Goal: Task Accomplishment & Management: Use online tool/utility

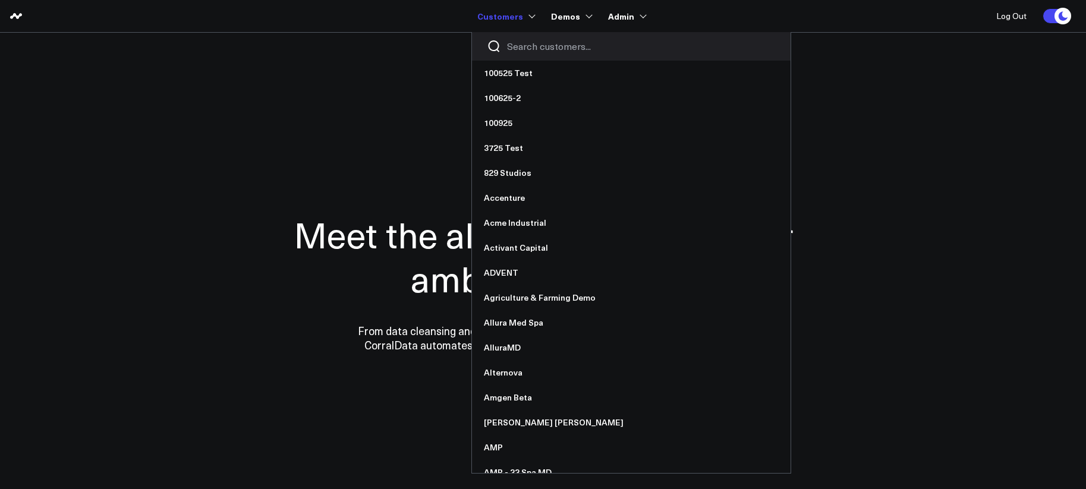
click at [524, 51] on input "Search customers input" at bounding box center [641, 46] width 269 height 13
type input "u"
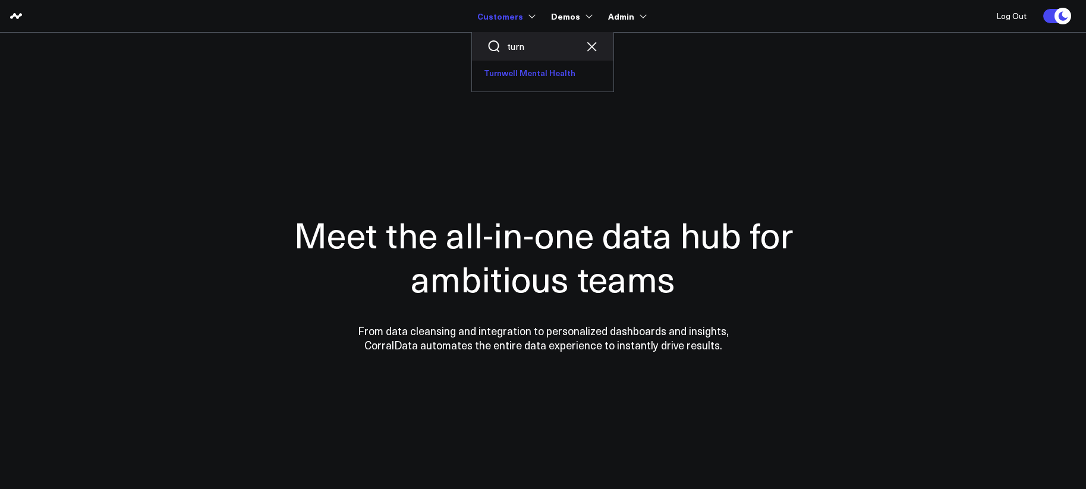
type input "turn"
click at [537, 81] on link "Turnwell Mental Health" at bounding box center [542, 73] width 141 height 25
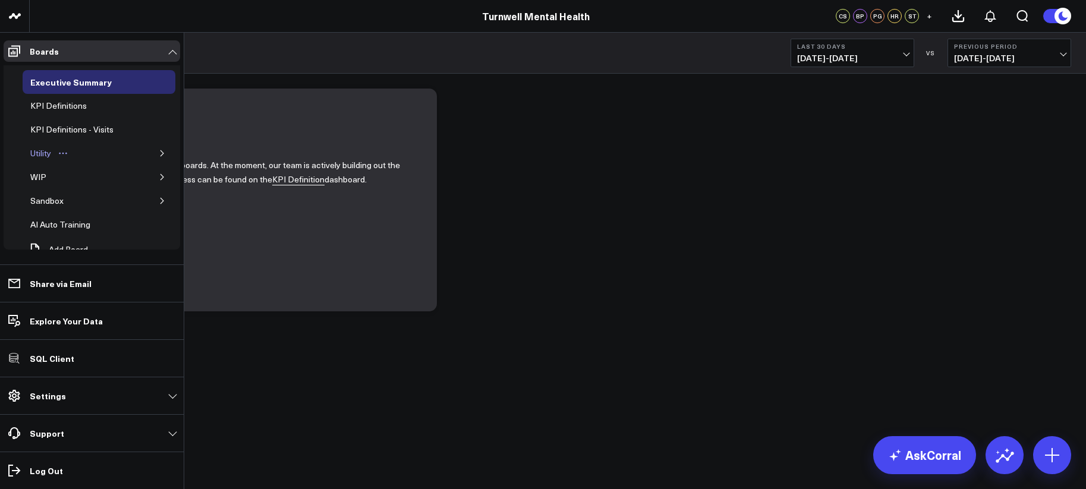
scroll to position [2, 0]
click at [156, 172] on button "button" at bounding box center [162, 175] width 12 height 12
click at [76, 193] on div "Google Analytics 4" at bounding box center [73, 198] width 75 height 14
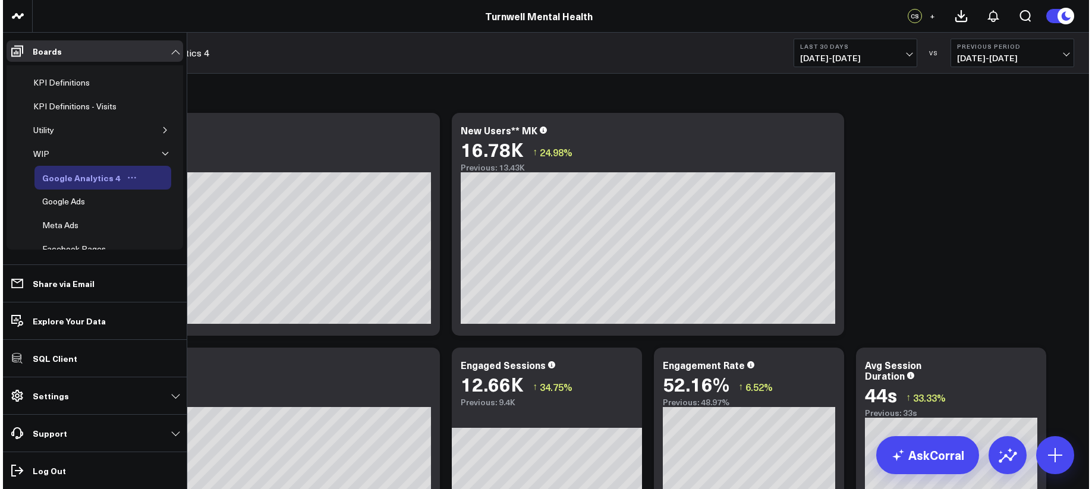
scroll to position [45, 0]
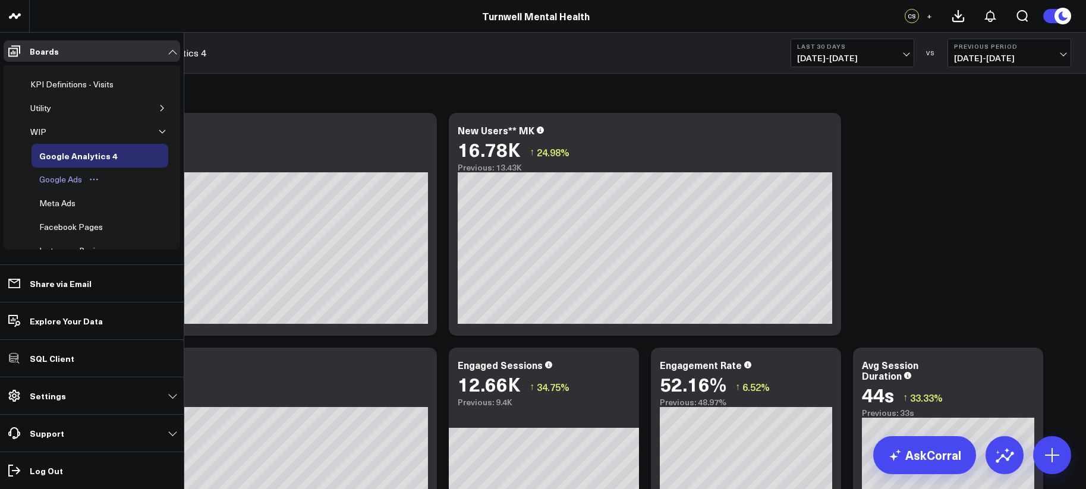
click at [61, 181] on div "Google Ads" at bounding box center [60, 179] width 49 height 14
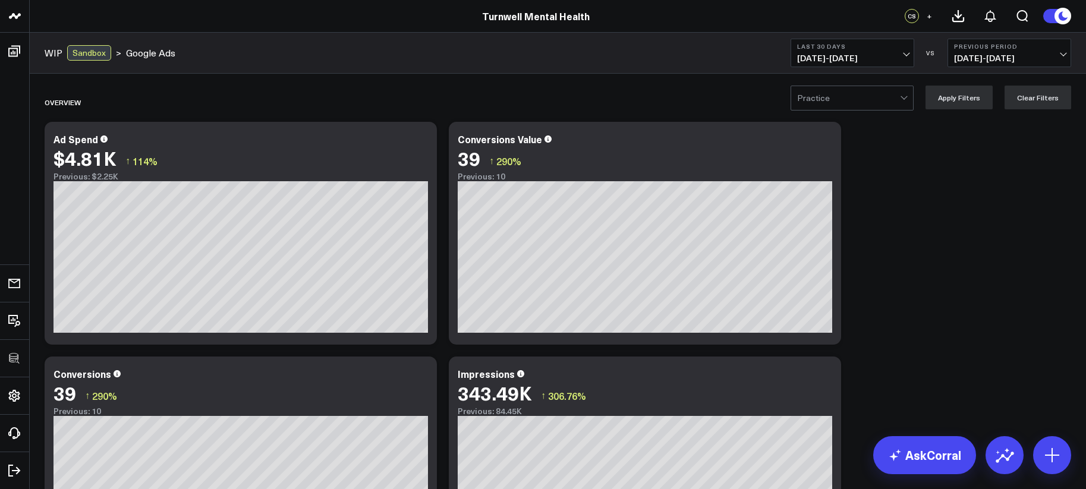
click at [903, 103] on div "Practice" at bounding box center [851, 98] width 123 height 25
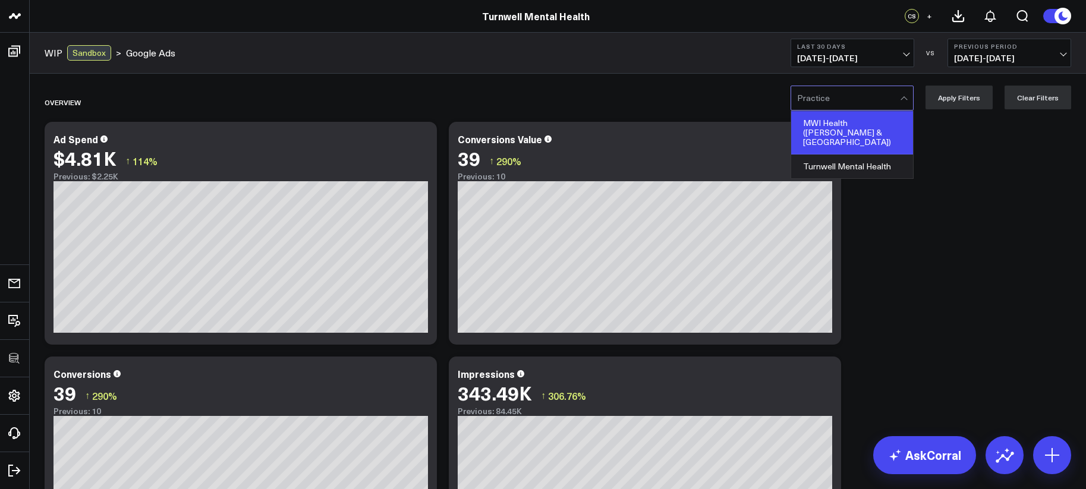
click at [884, 137] on div "MWI Health (Dr. Clay Pavlis & West Des Moines)" at bounding box center [852, 132] width 122 height 43
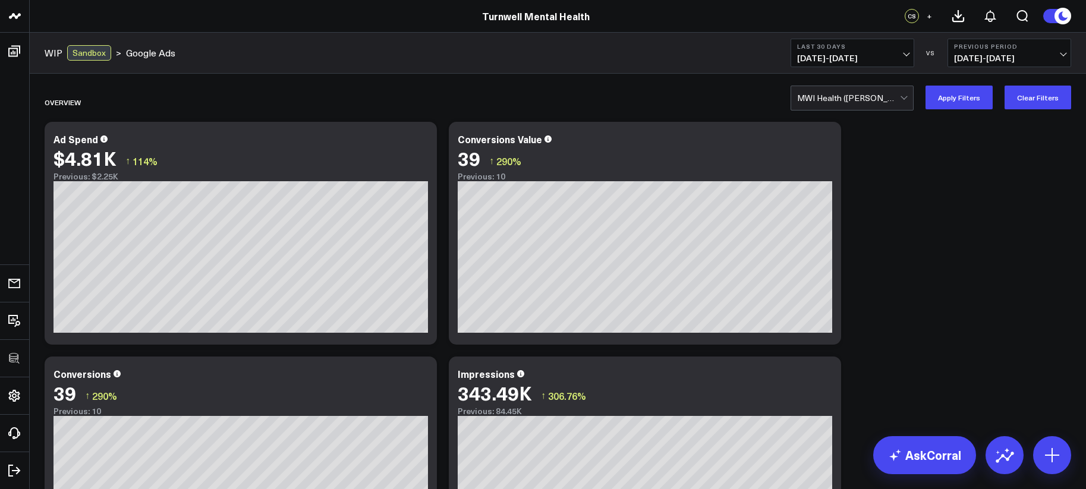
click at [872, 101] on div at bounding box center [848, 98] width 103 height 24
click at [422, 140] on icon at bounding box center [421, 141] width 14 height 14
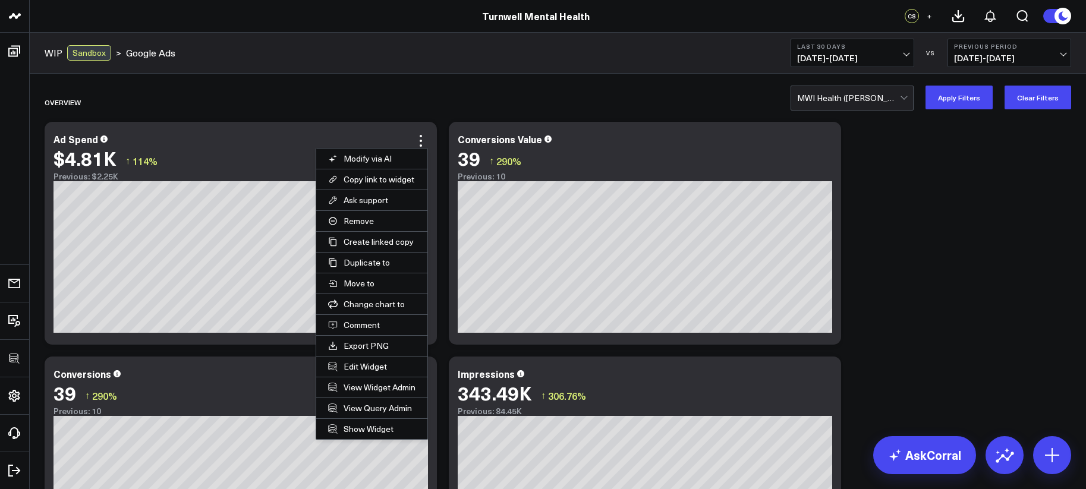
click at [357, 362] on button "Edit Widget" at bounding box center [371, 367] width 111 height 20
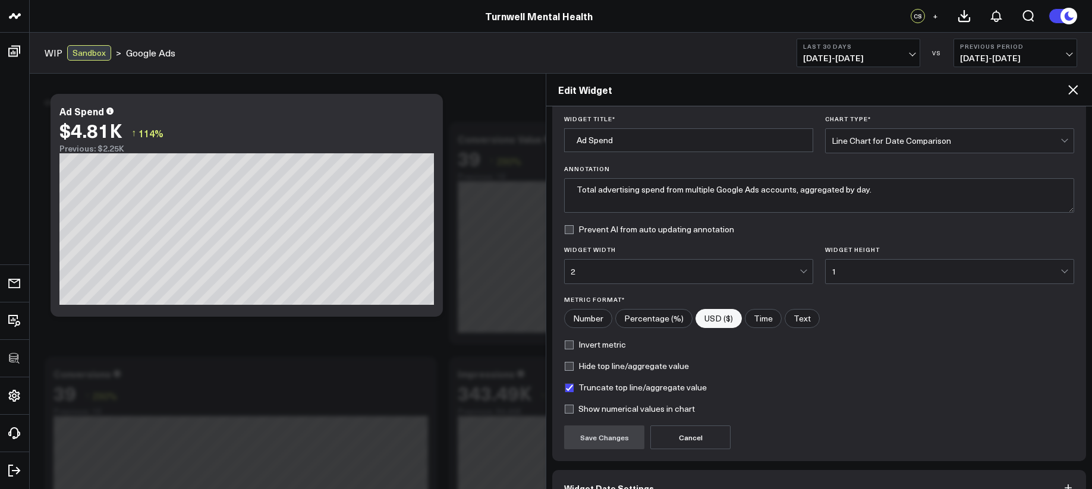
scroll to position [106, 0]
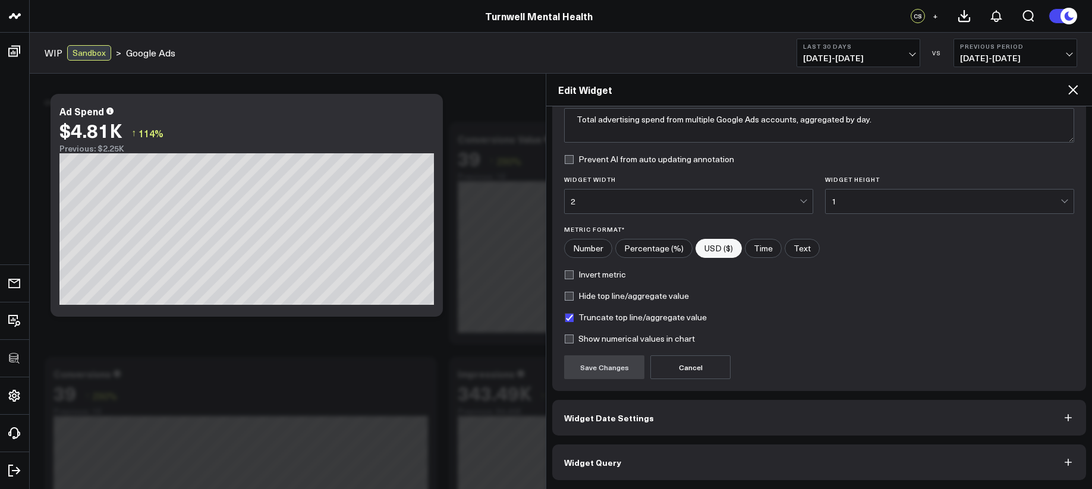
click at [658, 453] on button "Widget Query" at bounding box center [819, 463] width 534 height 36
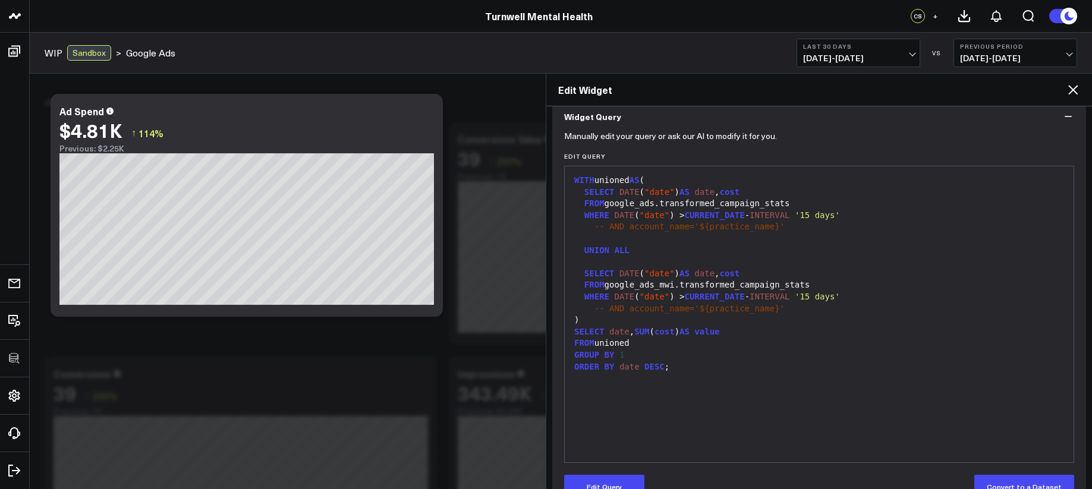
click at [780, 307] on div "-- AND account_name='${practice_name}'" at bounding box center [818, 309] width 497 height 12
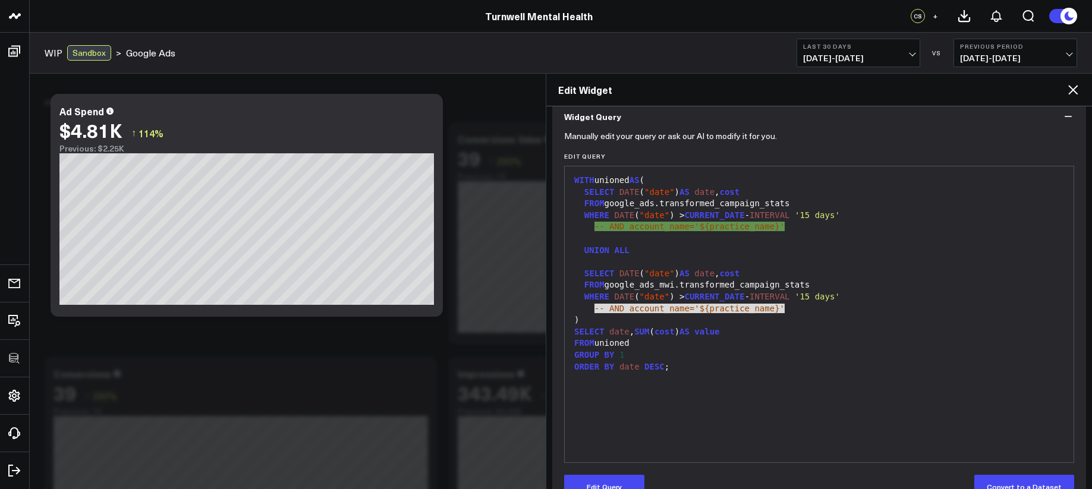
drag, startPoint x: 787, startPoint y: 307, endPoint x: 595, endPoint y: 304, distance: 192.6
click at [595, 304] on div "-- AND account_name='${practice_name}'" at bounding box center [818, 309] width 497 height 12
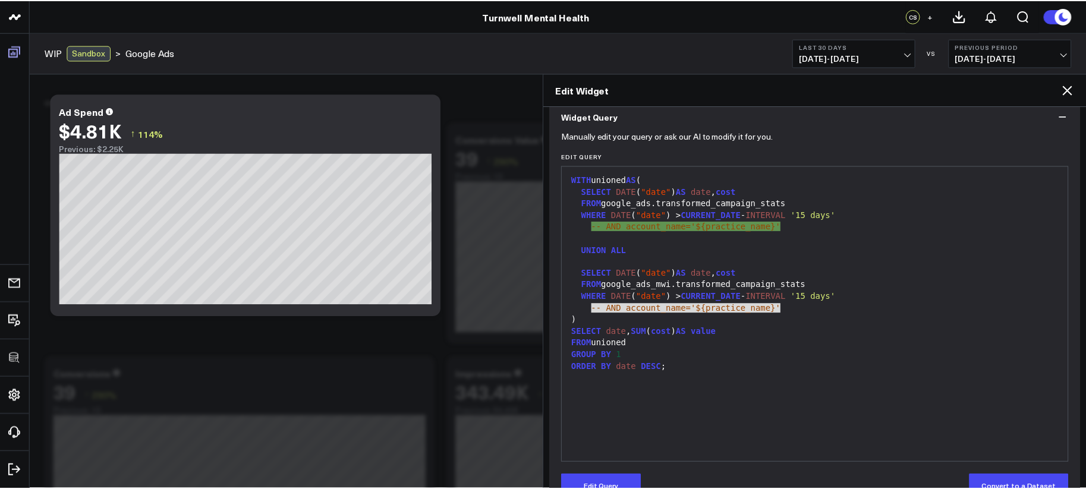
scroll to position [37, 0]
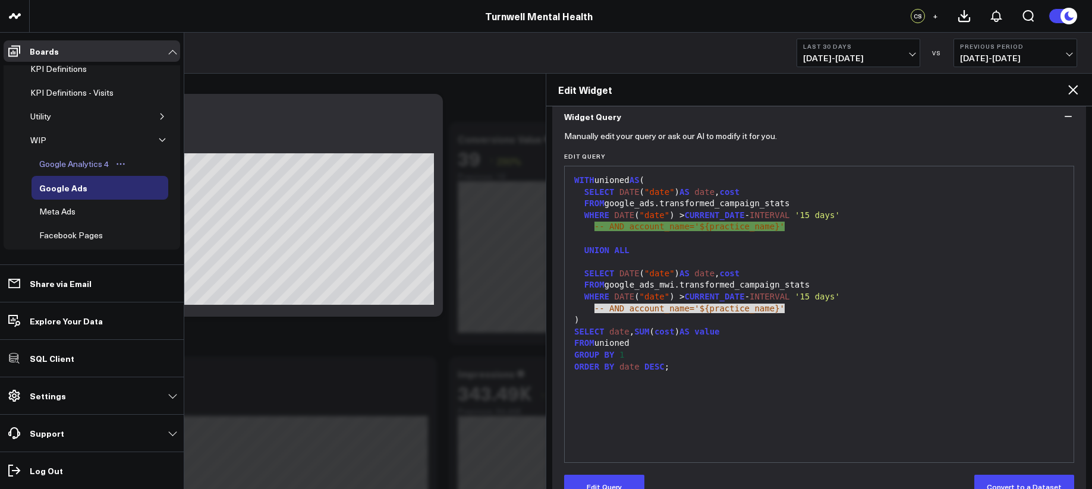
click at [52, 159] on div "Google Analytics 4" at bounding box center [73, 164] width 75 height 14
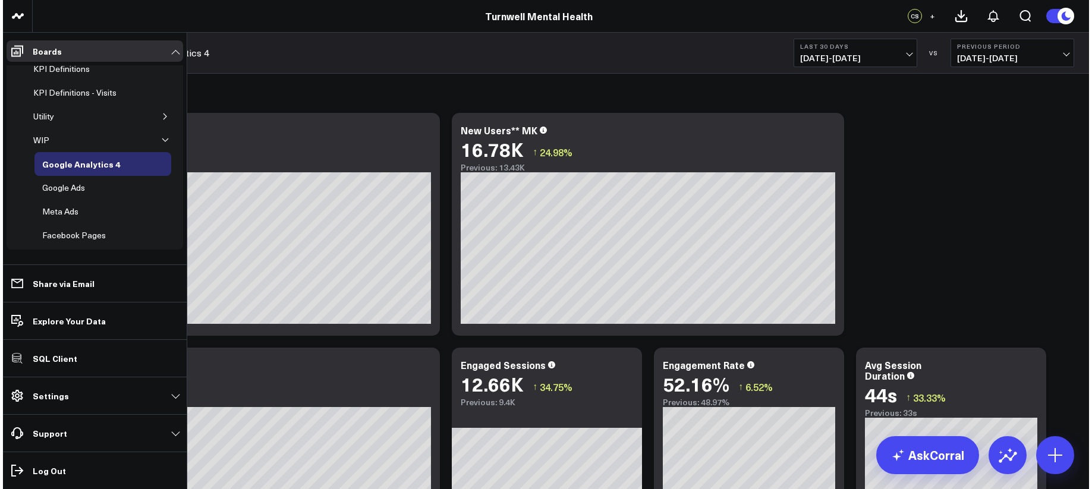
scroll to position [29, 0]
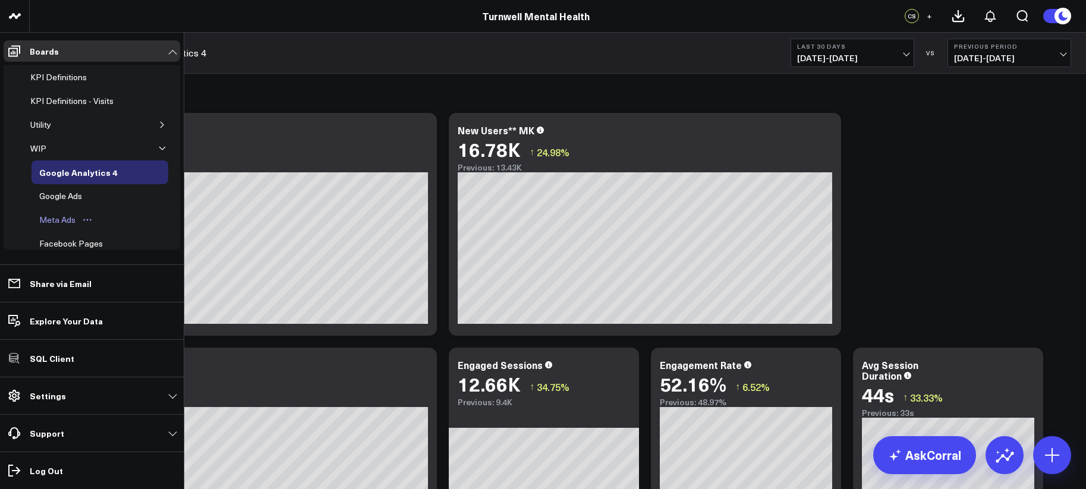
click at [59, 217] on div "Meta Ads" at bounding box center [57, 220] width 42 height 14
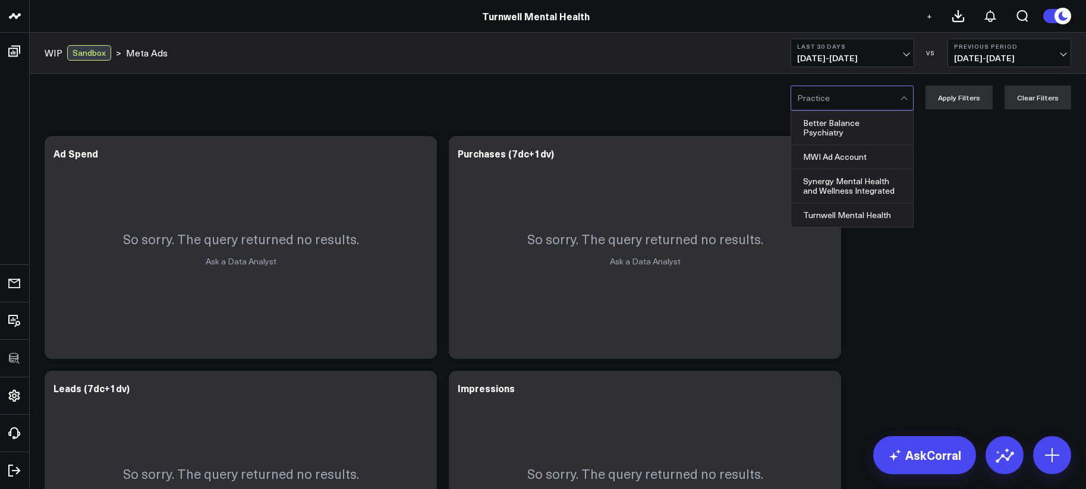
click at [808, 99] on div at bounding box center [848, 98] width 103 height 24
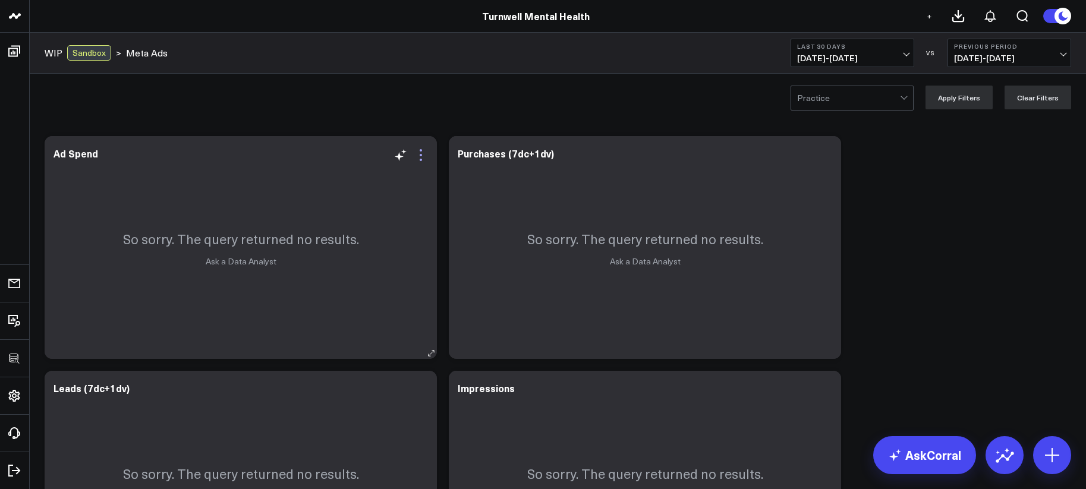
click at [421, 156] on icon at bounding box center [421, 155] width 14 height 14
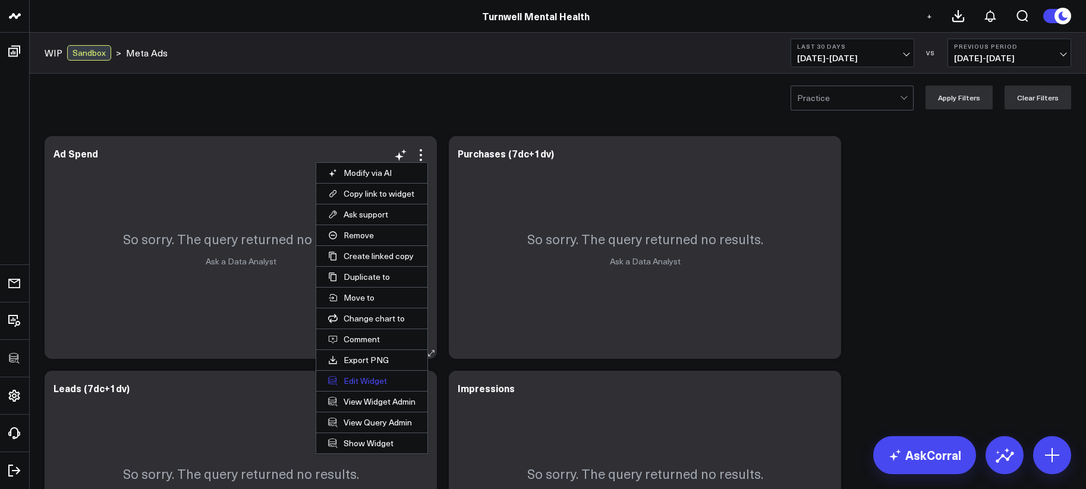
click at [386, 375] on button "Edit Widget" at bounding box center [371, 381] width 111 height 20
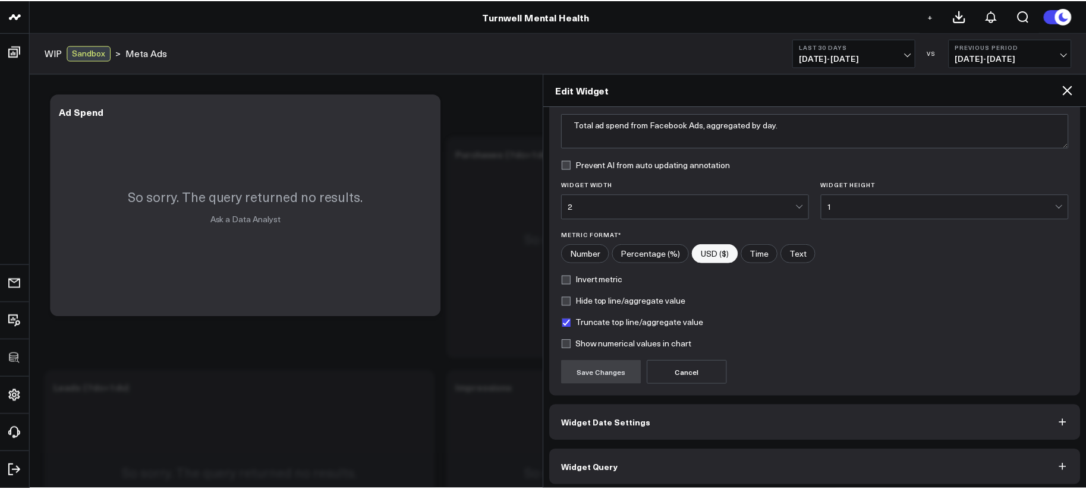
scroll to position [106, 0]
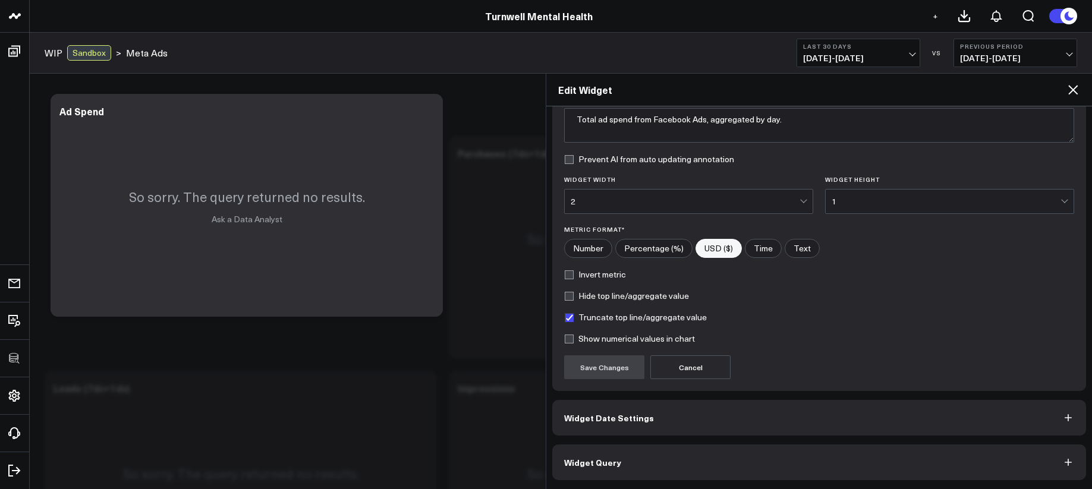
click at [683, 457] on button "Widget Query" at bounding box center [819, 463] width 534 height 36
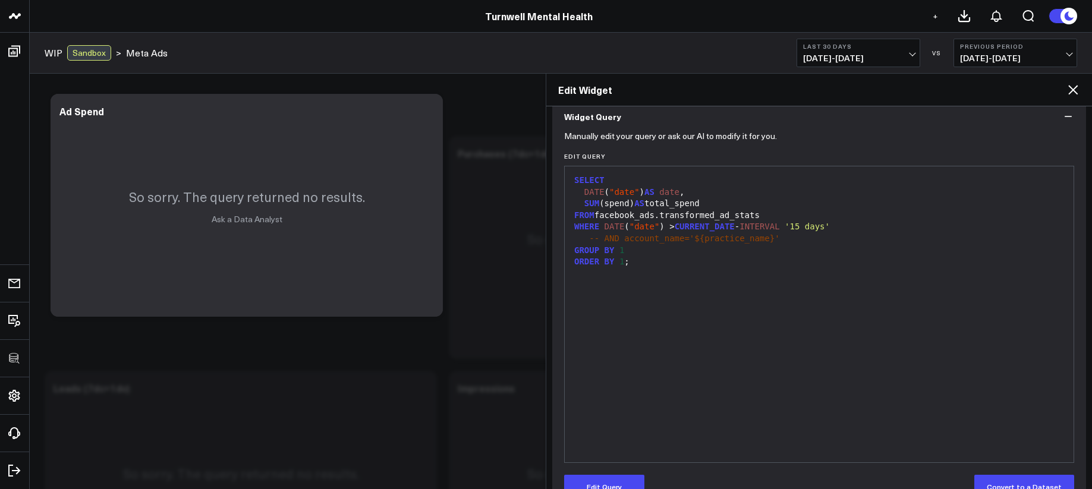
click at [660, 241] on span "-- AND account_name='${practice_name}'" at bounding box center [684, 239] width 190 height 10
drag, startPoint x: 625, startPoint y: 241, endPoint x: 685, endPoint y: 239, distance: 60.0
click at [685, 239] on span "-- AND account_name='${practice_name}'" at bounding box center [684, 239] width 190 height 10
click at [607, 486] on button "Edit Query" at bounding box center [604, 487] width 80 height 24
click at [688, 254] on div "GROUP BY 1" at bounding box center [818, 251] width 497 height 12
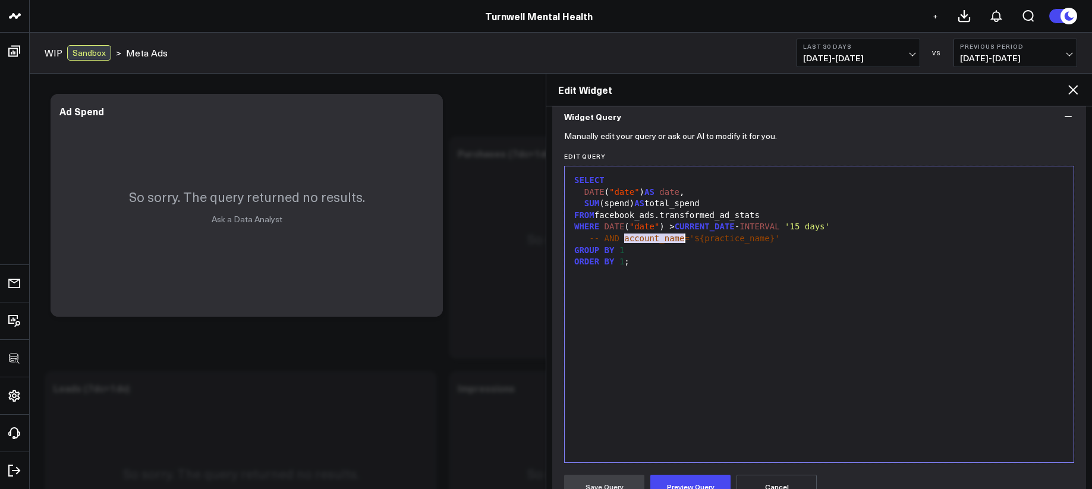
drag, startPoint x: 625, startPoint y: 241, endPoint x: 683, endPoint y: 240, distance: 58.2
click at [683, 240] on span "-- AND account_name='${practice_name}'" at bounding box center [684, 239] width 190 height 10
click at [1073, 83] on icon at bounding box center [1073, 90] width 14 height 14
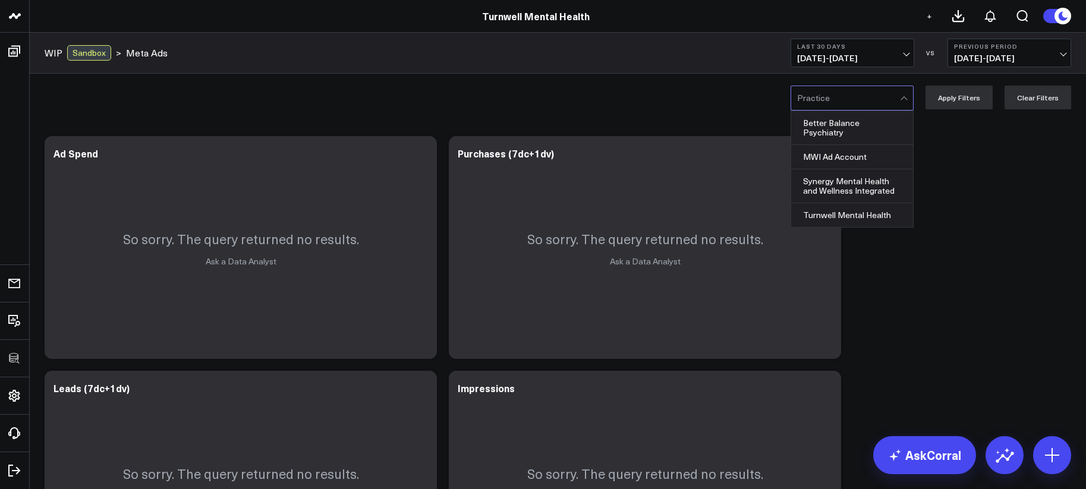
click at [884, 102] on div at bounding box center [848, 98] width 103 height 24
click at [877, 126] on div "Better Balance Psychiatry" at bounding box center [852, 128] width 122 height 34
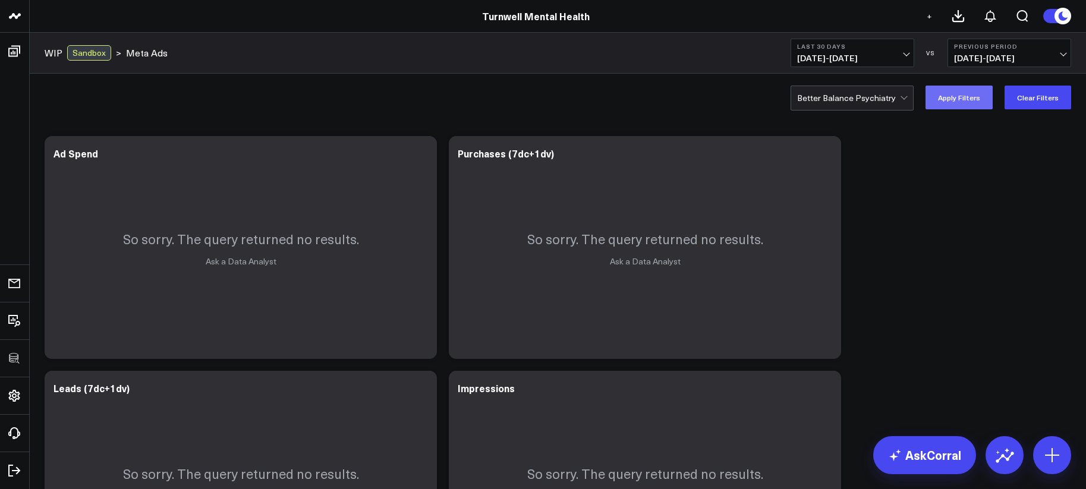
click at [949, 105] on button "Apply Filters" at bounding box center [958, 98] width 67 height 24
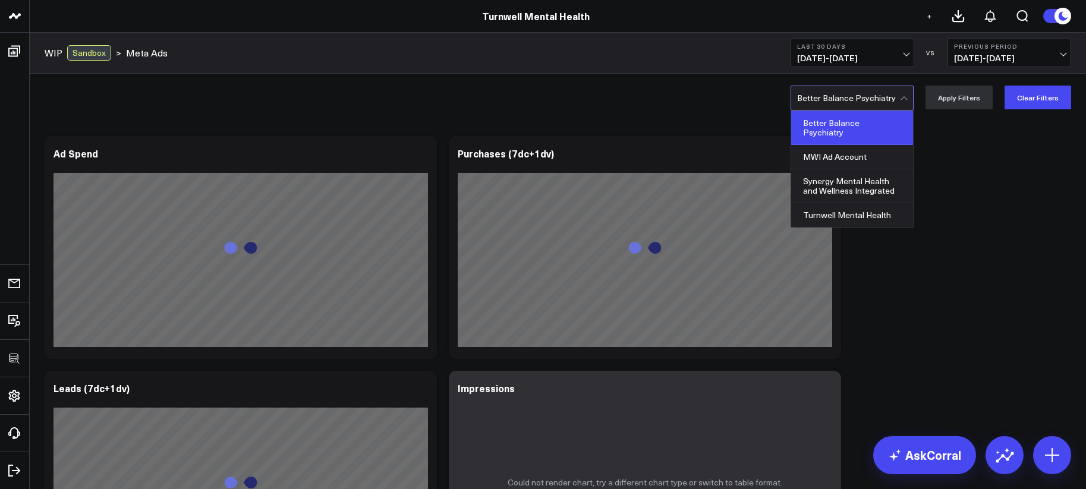
click at [893, 108] on div at bounding box center [848, 98] width 103 height 24
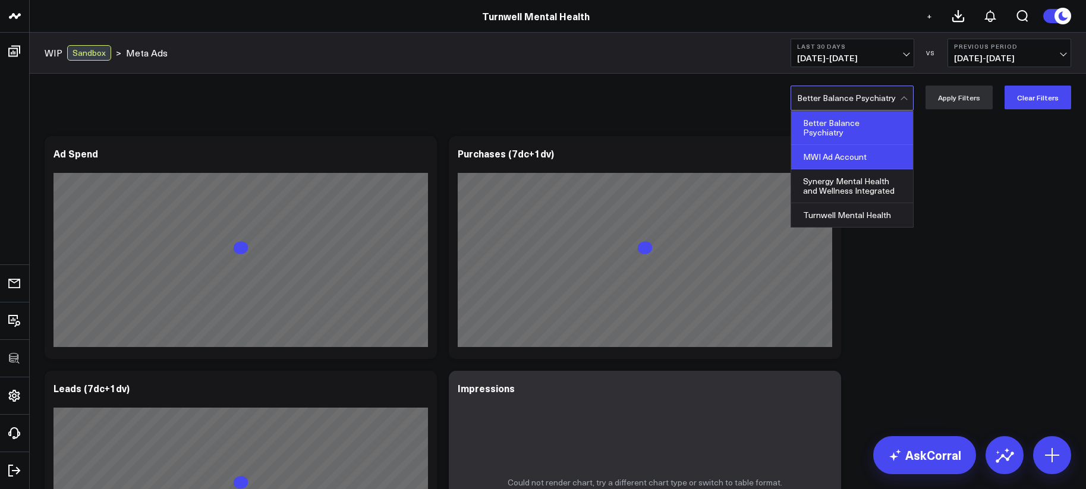
click at [873, 150] on div "MWI Ad Account" at bounding box center [852, 157] width 122 height 24
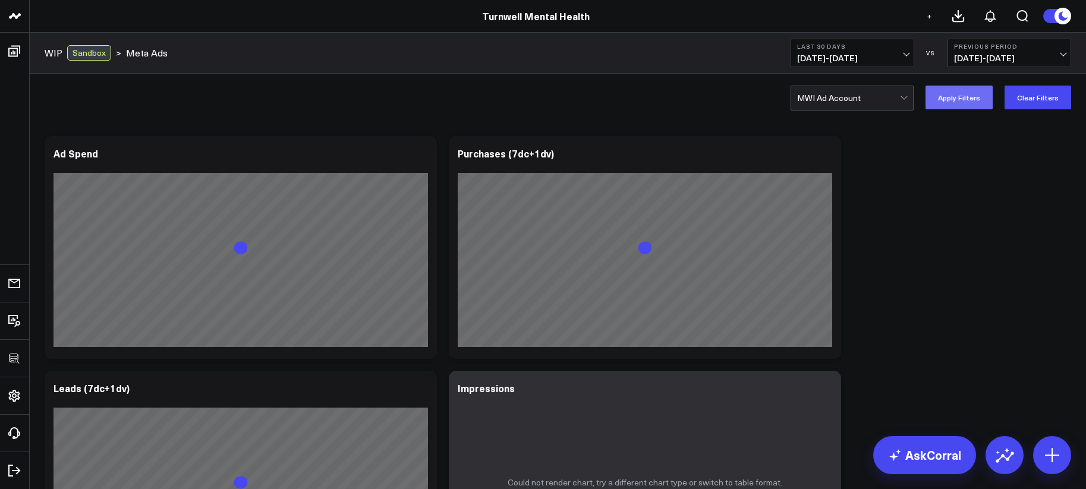
click at [939, 106] on button "Apply Filters" at bounding box center [958, 98] width 67 height 24
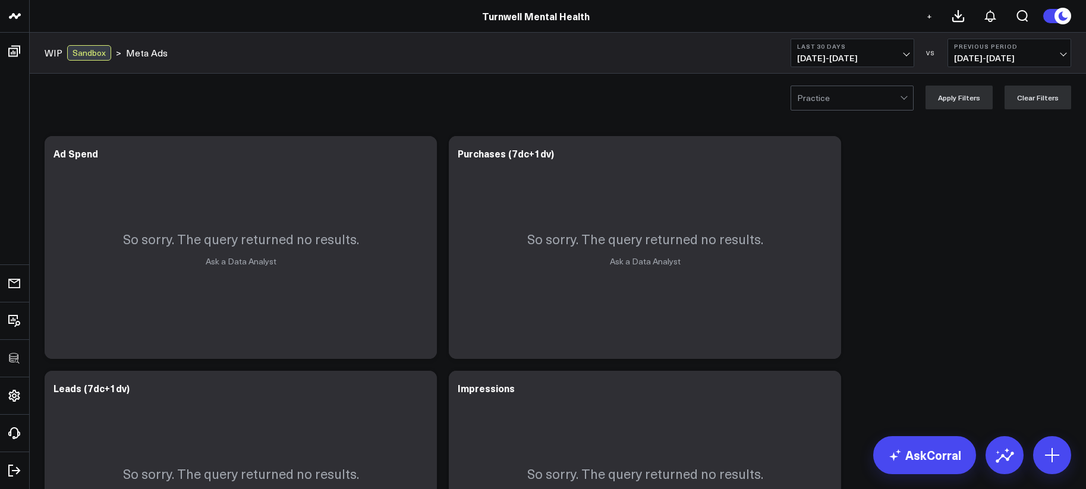
click at [875, 90] on div at bounding box center [848, 98] width 103 height 24
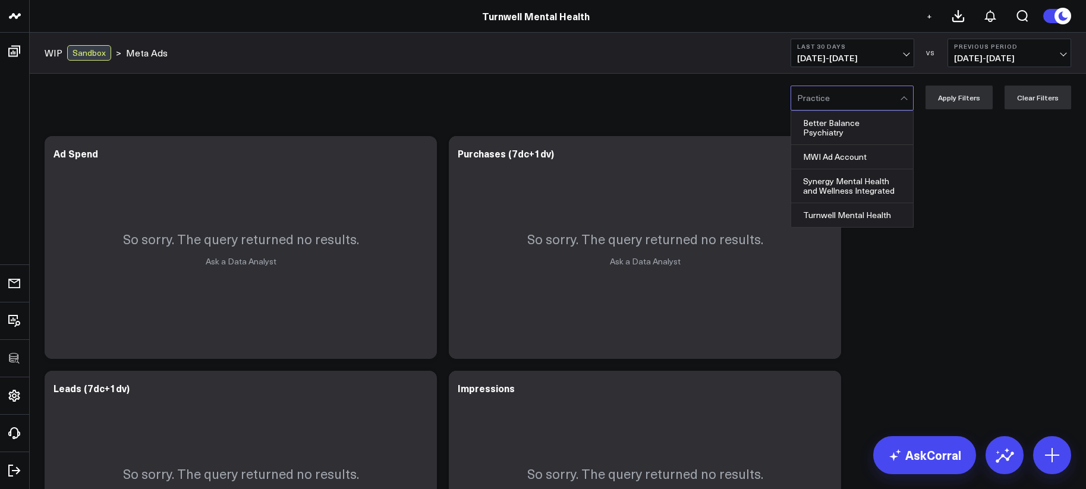
click at [874, 61] on span "09/12/25 - 10/11/25" at bounding box center [852, 58] width 111 height 10
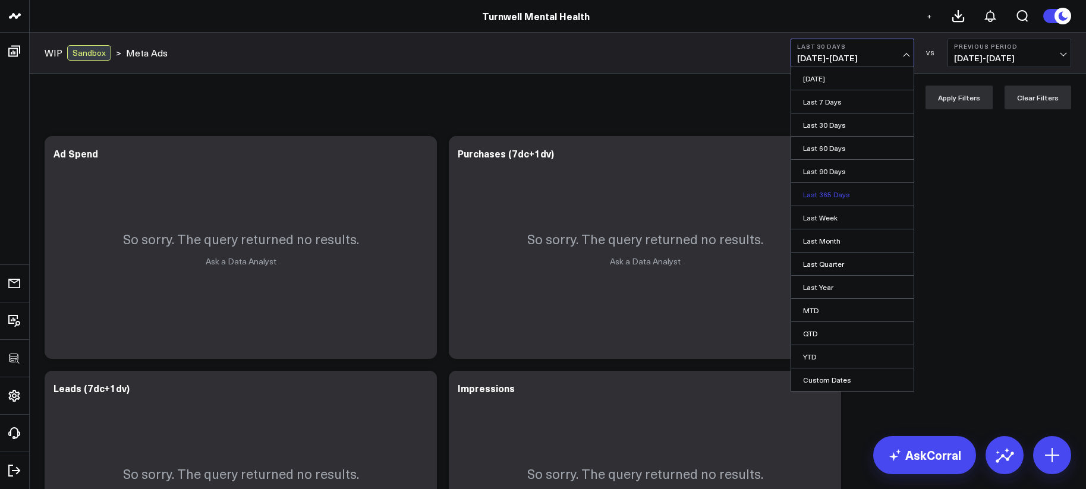
click at [850, 193] on link "Last 365 Days" at bounding box center [852, 194] width 122 height 23
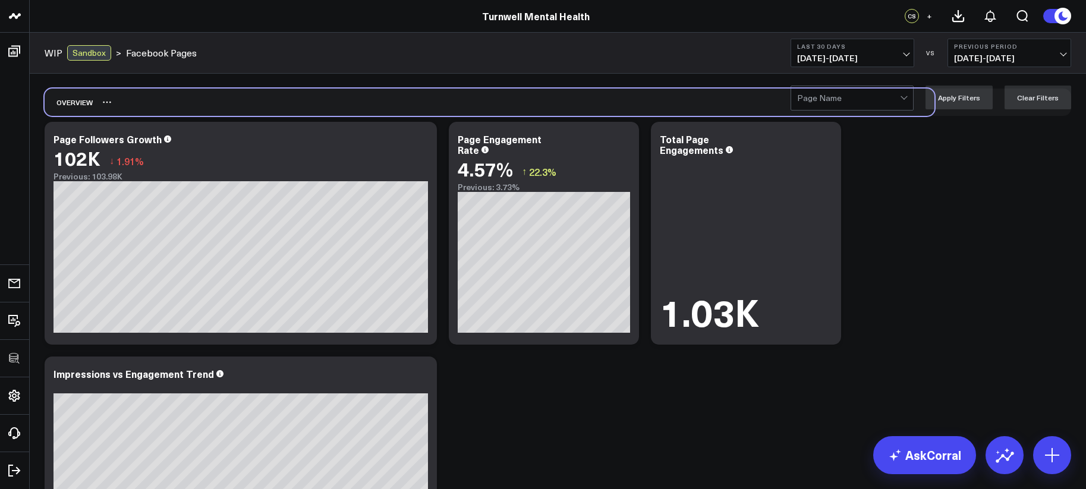
click at [840, 112] on div "Overview" at bounding box center [490, 102] width 890 height 27
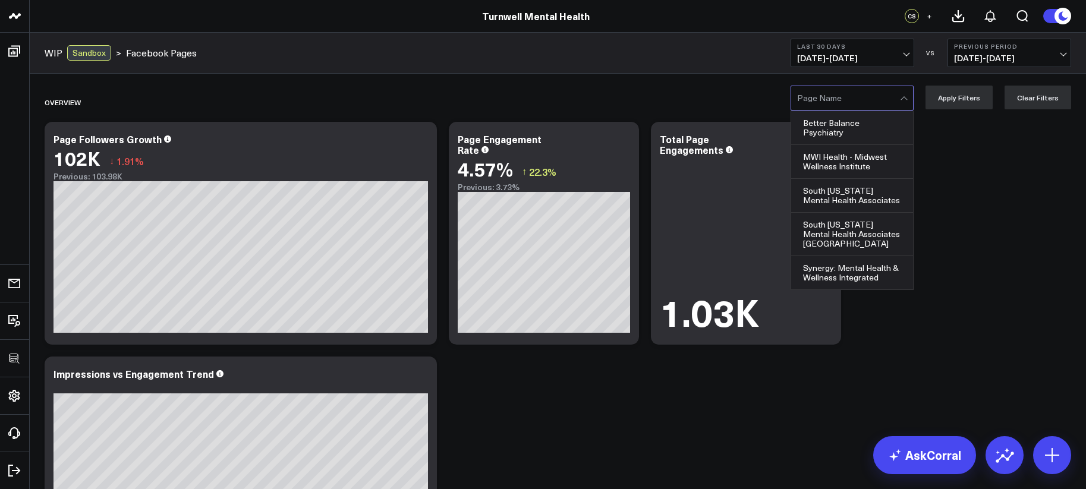
click at [845, 106] on div at bounding box center [848, 98] width 103 height 24
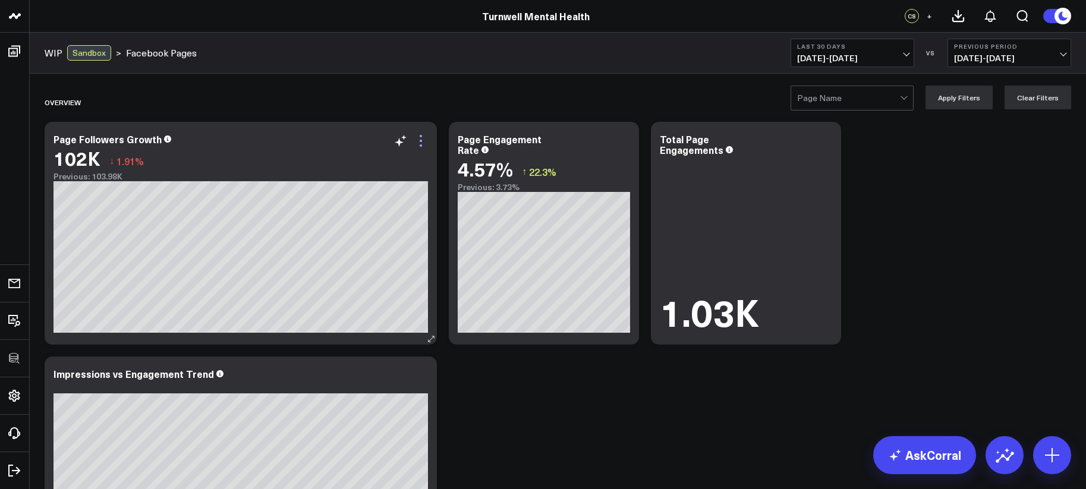
click at [422, 140] on icon at bounding box center [421, 141] width 14 height 14
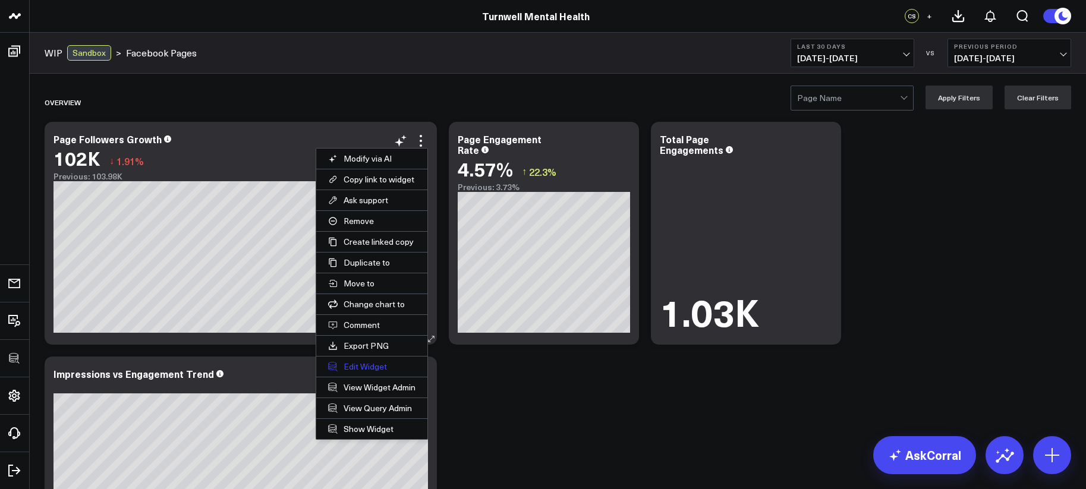
click at [360, 362] on button "Edit Widget" at bounding box center [371, 367] width 111 height 20
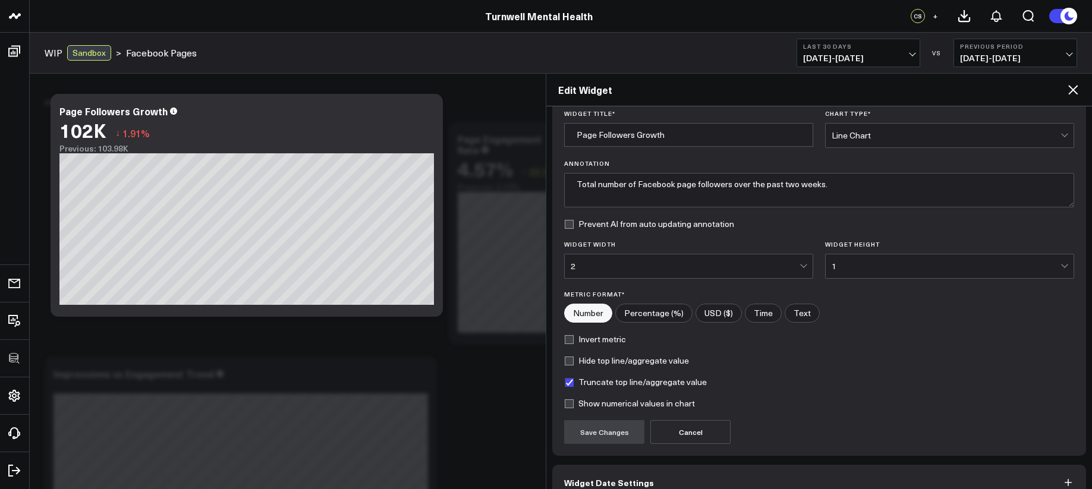
scroll to position [106, 0]
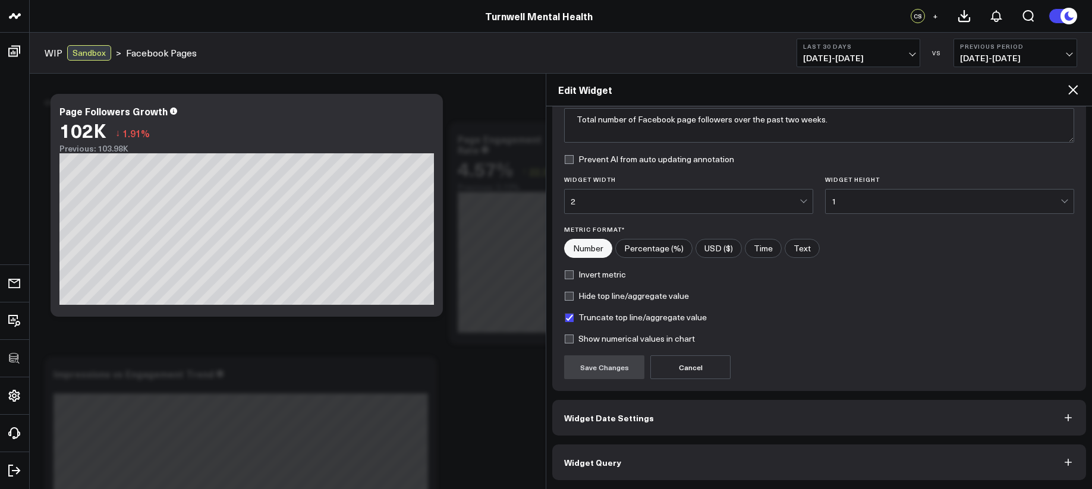
click at [675, 458] on button "Widget Query" at bounding box center [819, 463] width 534 height 36
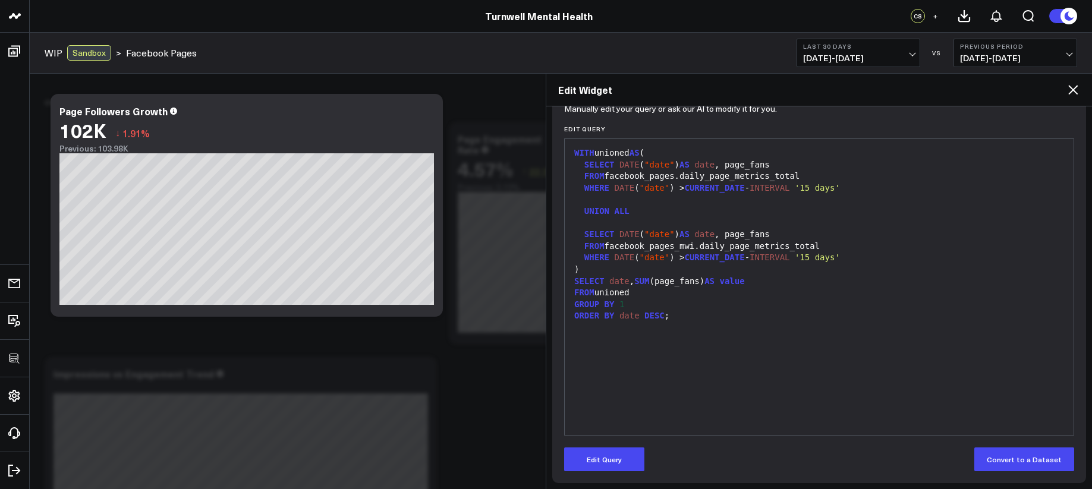
scroll to position [136, 0]
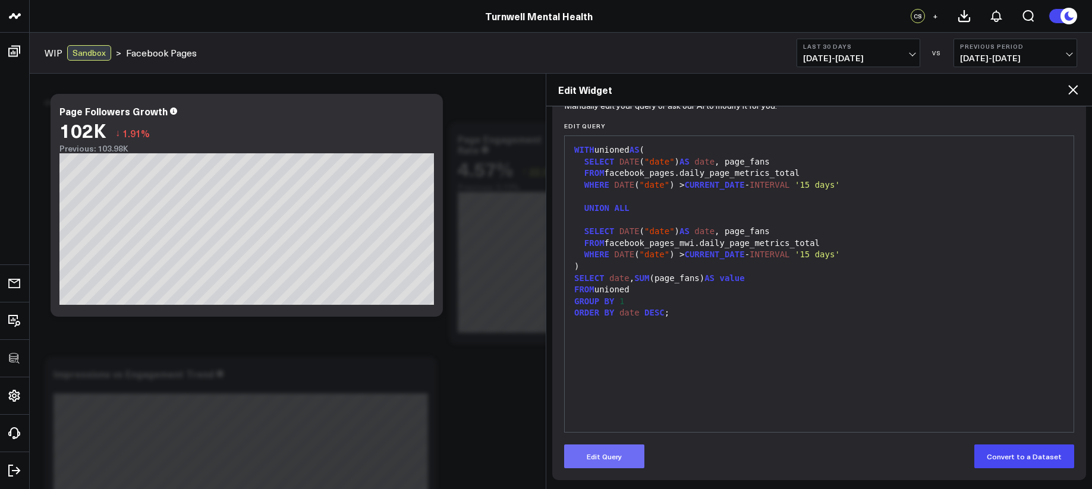
click at [625, 448] on button "Edit Query" at bounding box center [604, 457] width 80 height 24
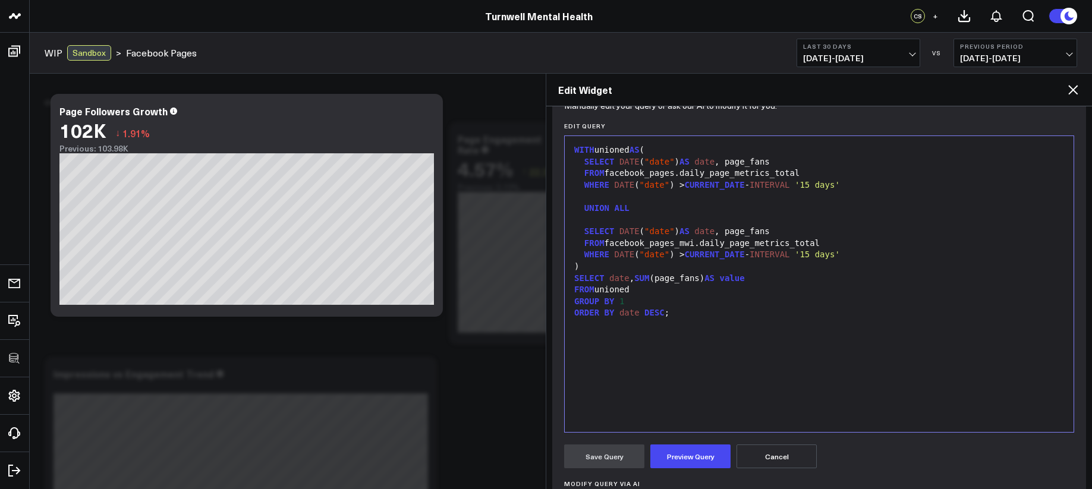
click at [739, 264] on div ")" at bounding box center [818, 267] width 497 height 12
click at [790, 263] on div ")" at bounding box center [818, 267] width 497 height 12
click at [856, 256] on div "WHERE DATE ( "date" ) > CURRENT_DATE - INTERVAL '15 days'" at bounding box center [818, 255] width 497 height 12
paste div
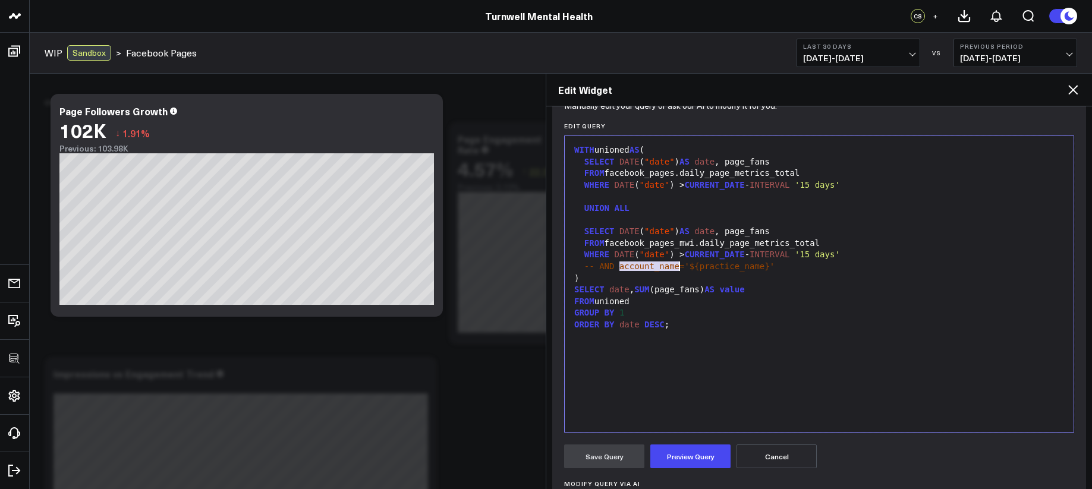
drag, startPoint x: 633, startPoint y: 267, endPoint x: 677, endPoint y: 264, distance: 44.0
click at [677, 264] on span "-- AND account_name='${practice_name}'" at bounding box center [679, 266] width 190 height 10
drag, startPoint x: 741, startPoint y: 268, endPoint x: 676, endPoint y: 270, distance: 64.8
click at [676, 270] on span "-- AND page_id='${practice_name}'" at bounding box center [666, 266] width 165 height 10
drag, startPoint x: 714, startPoint y: 269, endPoint x: 586, endPoint y: 270, distance: 127.8
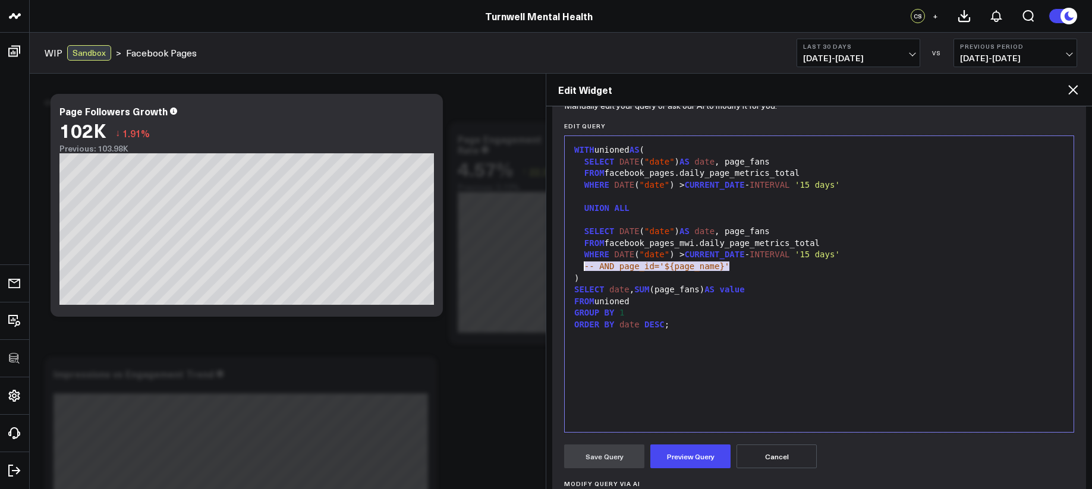
click at [586, 270] on div "-- AND page_id='${page_name}'" at bounding box center [818, 267] width 497 height 12
copy div "-- AND page_id='${page_name}'"
click at [617, 197] on div at bounding box center [818, 197] width 497 height 12
drag, startPoint x: 682, startPoint y: 447, endPoint x: 683, endPoint y: 438, distance: 9.6
click at [682, 446] on button "Preview Query" at bounding box center [690, 457] width 80 height 24
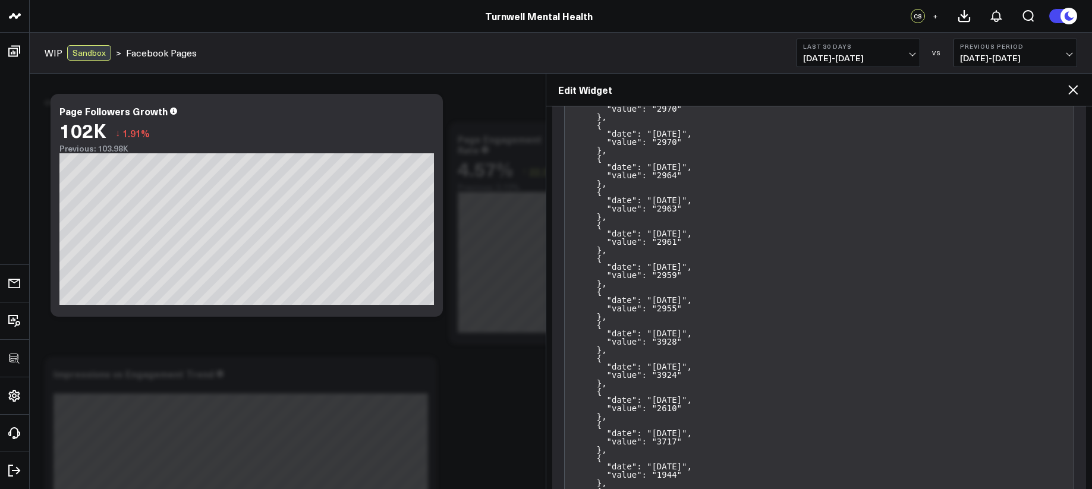
scroll to position [305, 0]
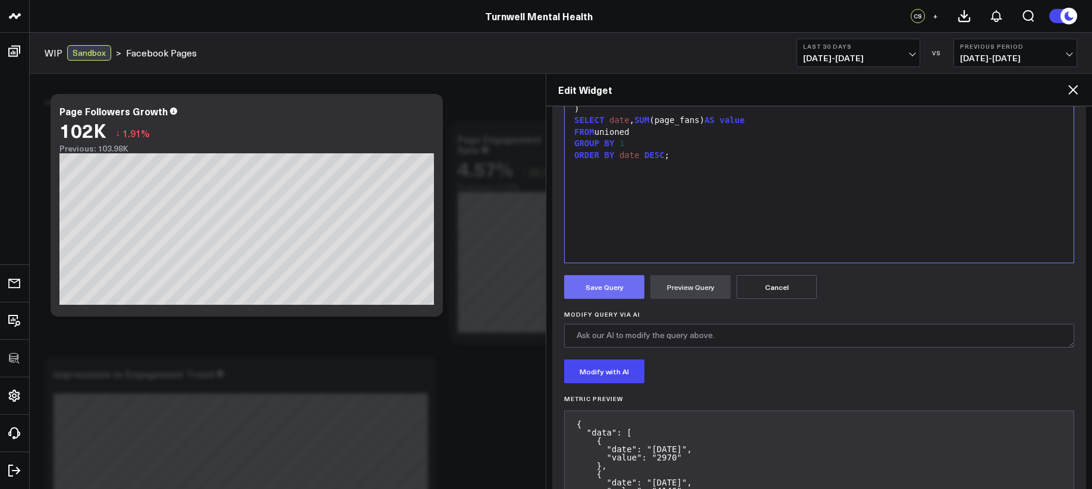
click at [619, 282] on button "Save Query" at bounding box center [604, 287] width 80 height 24
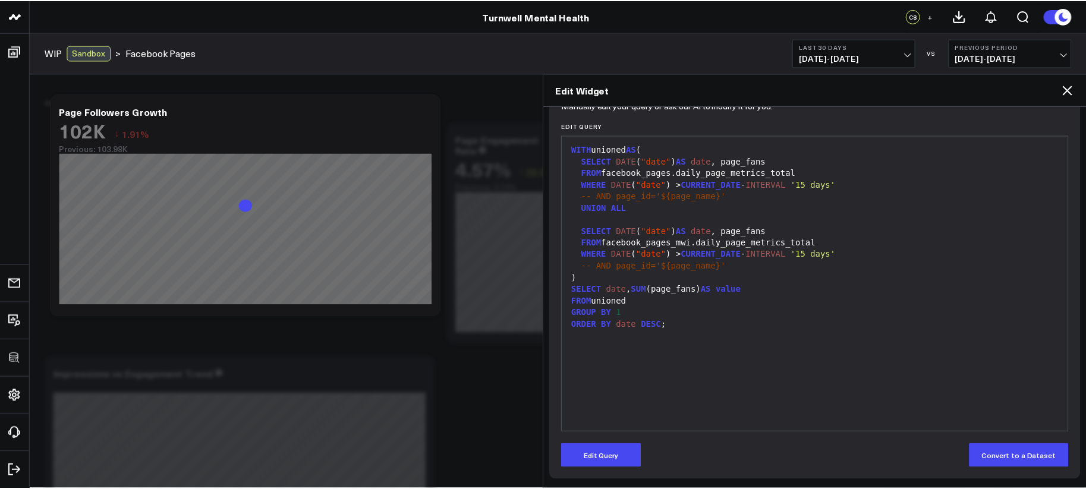
scroll to position [136, 0]
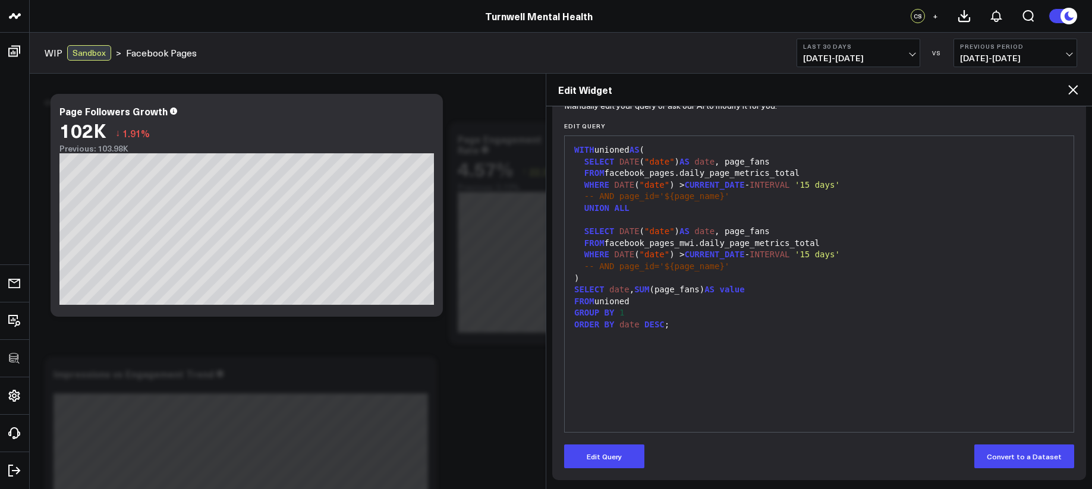
click at [1071, 89] on icon at bounding box center [1073, 90] width 10 height 10
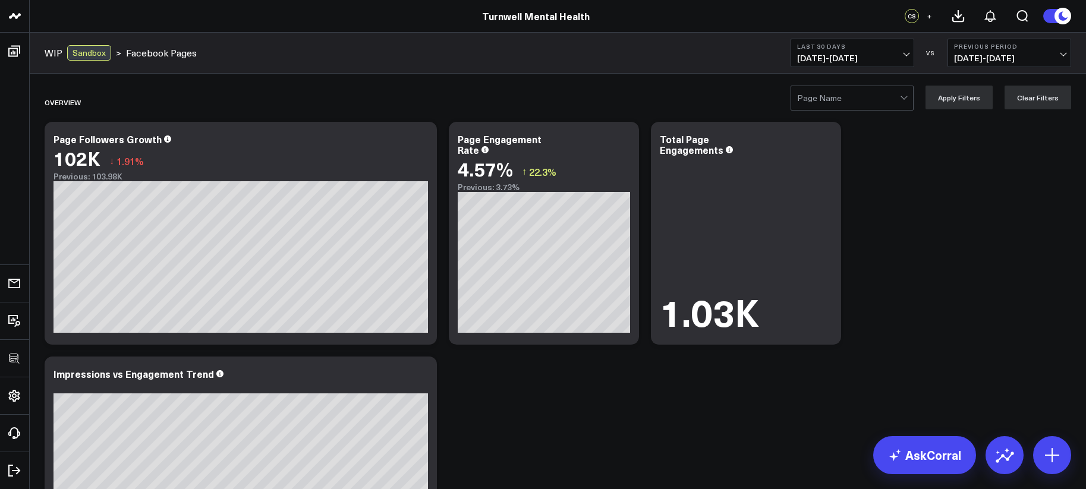
click at [881, 95] on div at bounding box center [848, 98] width 103 height 24
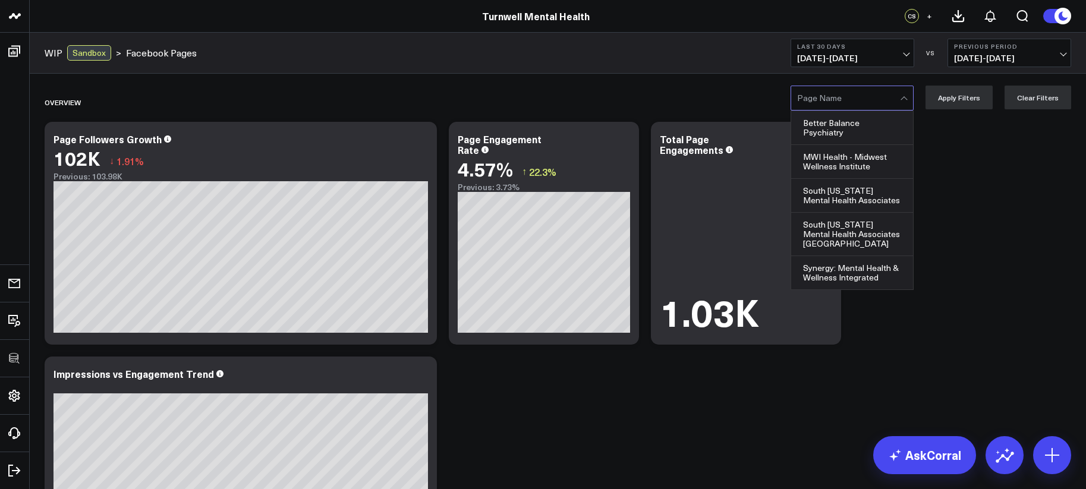
click at [875, 128] on div "Better Balance Psychiatry" at bounding box center [852, 128] width 122 height 34
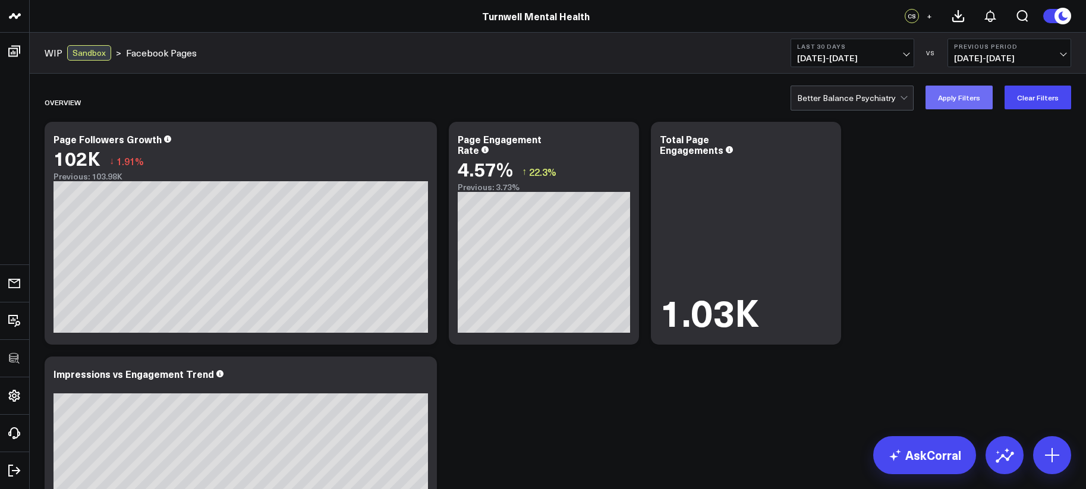
click at [946, 104] on button "Apply Filters" at bounding box center [958, 98] width 67 height 24
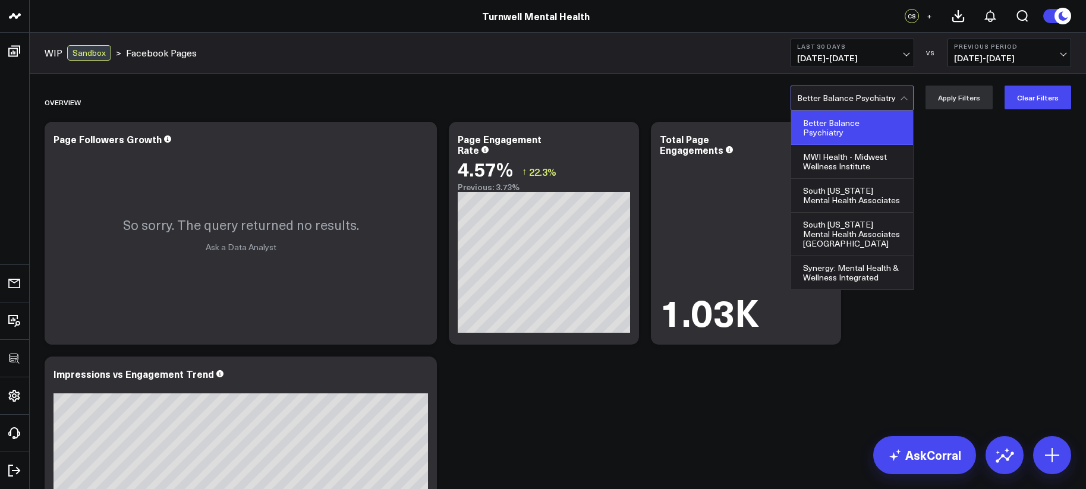
click at [897, 105] on div at bounding box center [848, 98] width 103 height 24
click at [876, 172] on div "MWI Health - Midwest Wellness Institute" at bounding box center [852, 162] width 122 height 34
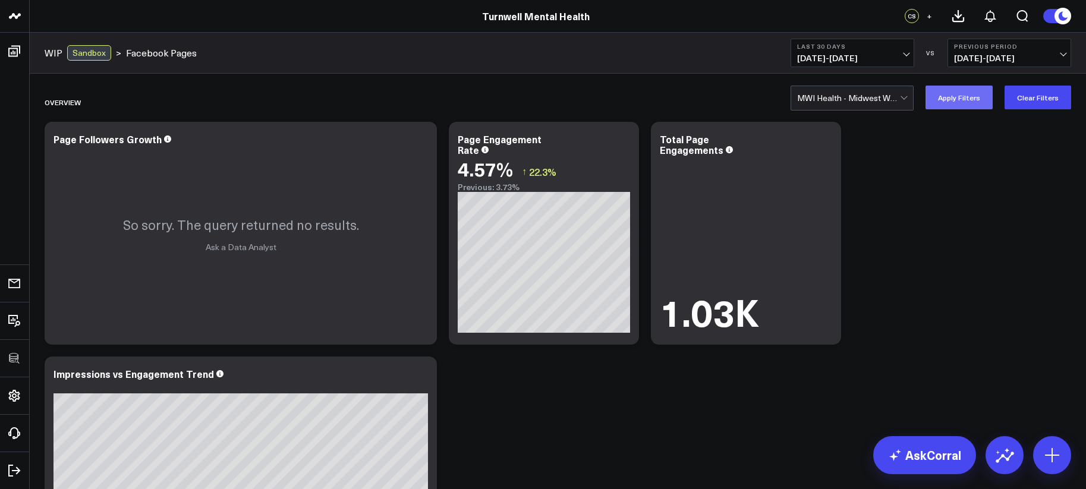
click at [966, 93] on button "Apply Filters" at bounding box center [958, 98] width 67 height 24
click at [875, 105] on div at bounding box center [848, 98] width 103 height 24
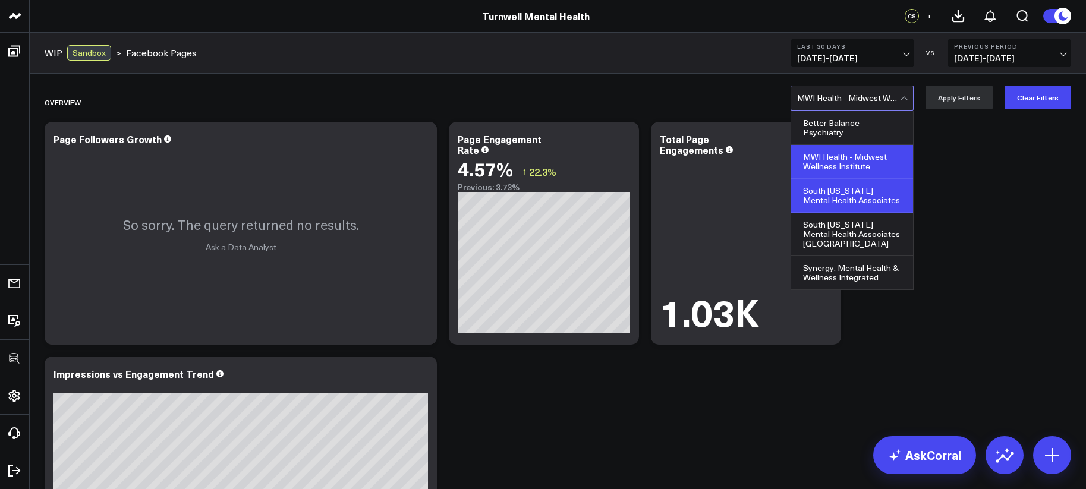
click at [863, 187] on div "South [US_STATE] Mental Health Associates" at bounding box center [852, 196] width 122 height 34
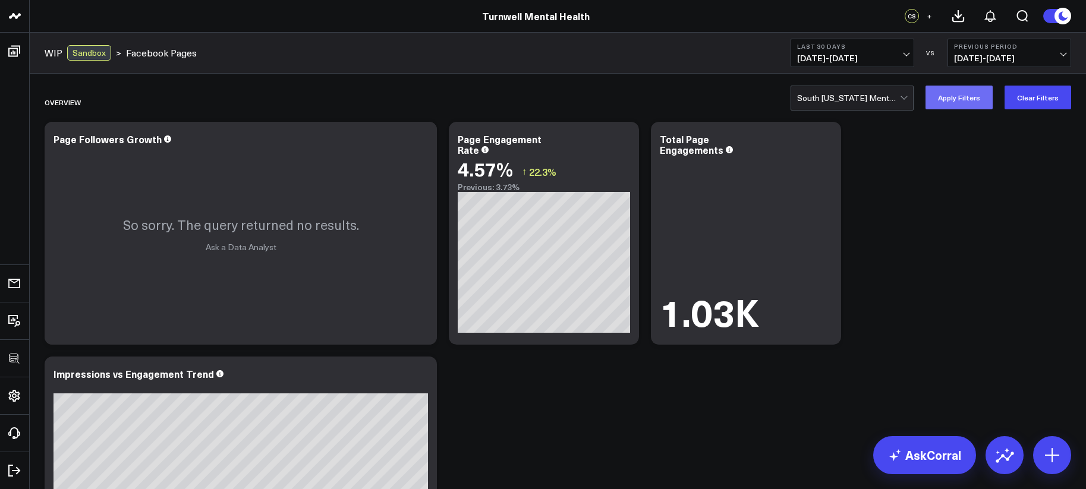
click at [956, 102] on button "Apply Filters" at bounding box center [958, 98] width 67 height 24
drag, startPoint x: 878, startPoint y: 116, endPoint x: 879, endPoint y: 108, distance: 9.0
click at [879, 108] on div at bounding box center [848, 98] width 103 height 24
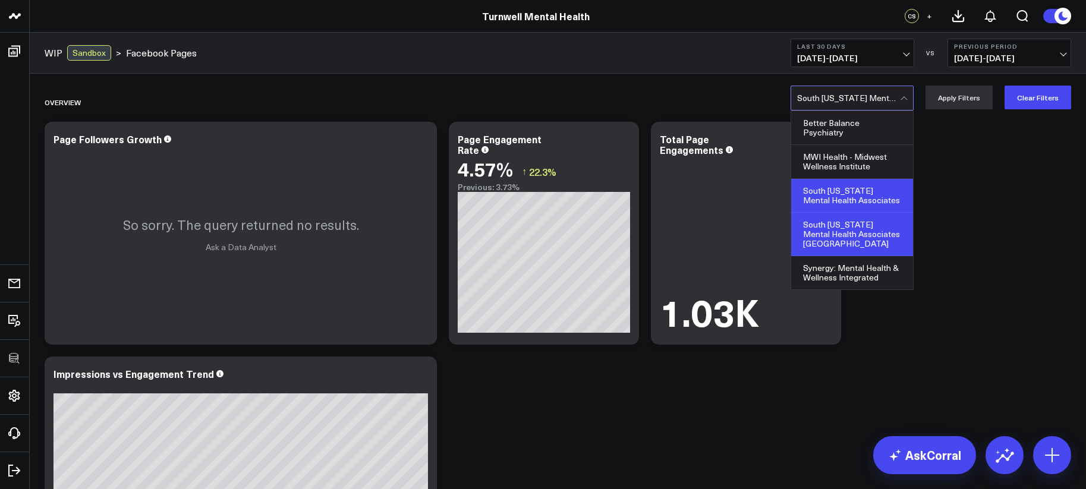
scroll to position [58, 0]
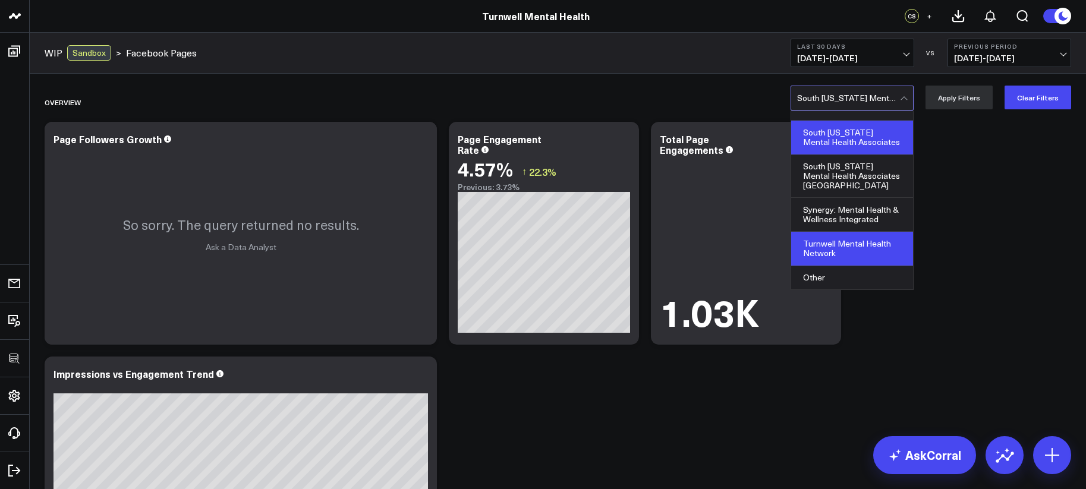
click at [871, 249] on div "Turnwell Mental Health Network" at bounding box center [852, 249] width 122 height 34
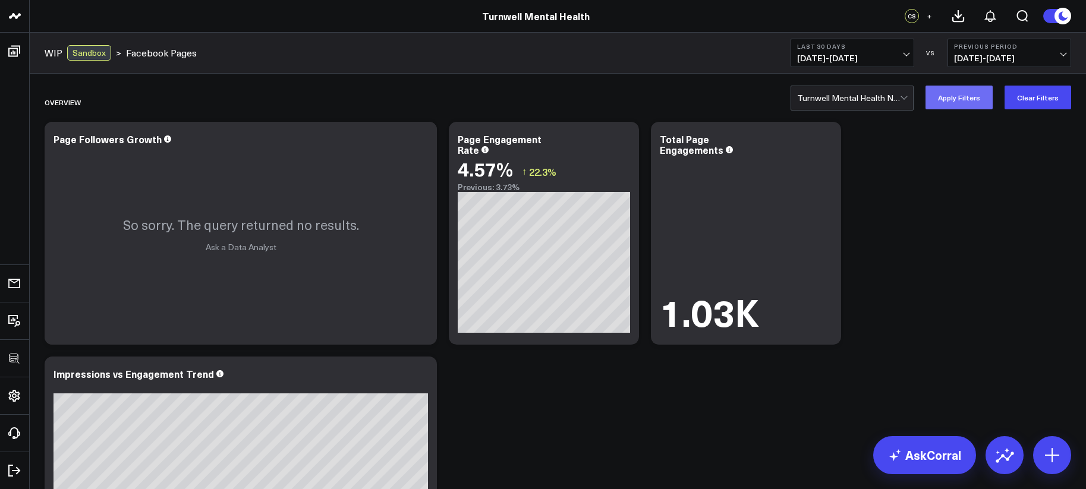
click at [956, 94] on button "Apply Filters" at bounding box center [958, 98] width 67 height 24
click at [888, 104] on div at bounding box center [848, 98] width 103 height 24
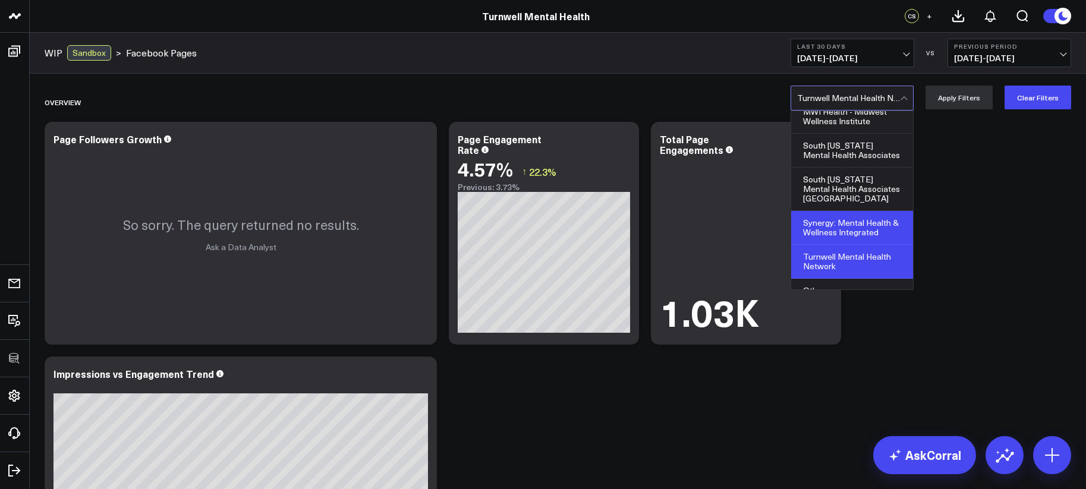
scroll to position [58, 0]
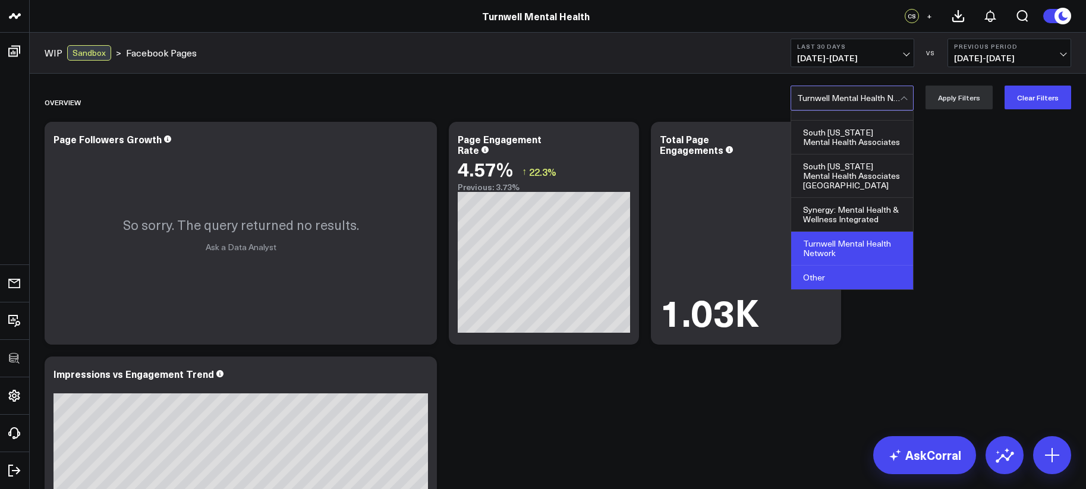
click at [871, 271] on div "Other" at bounding box center [852, 278] width 122 height 24
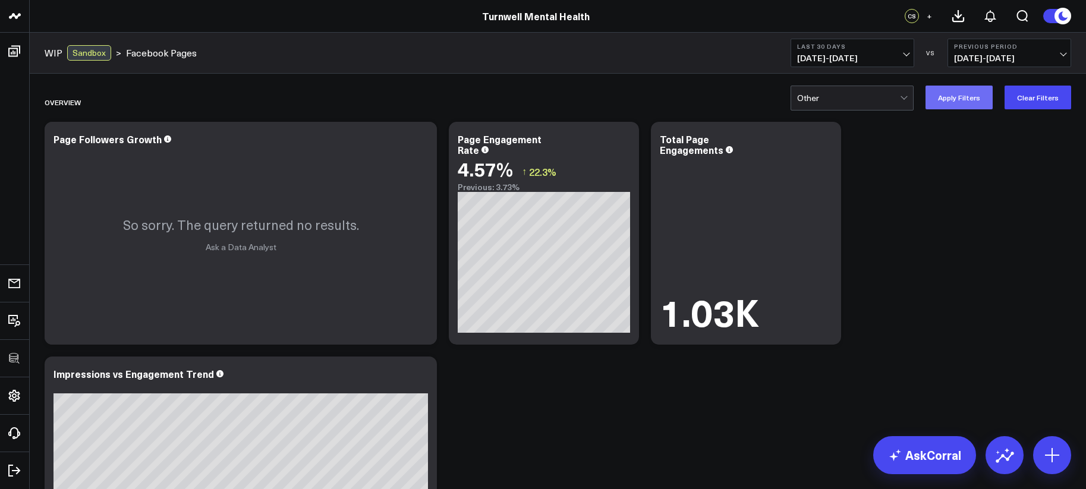
click at [940, 104] on button "Apply Filters" at bounding box center [958, 98] width 67 height 24
click at [894, 99] on div at bounding box center [848, 98] width 103 height 24
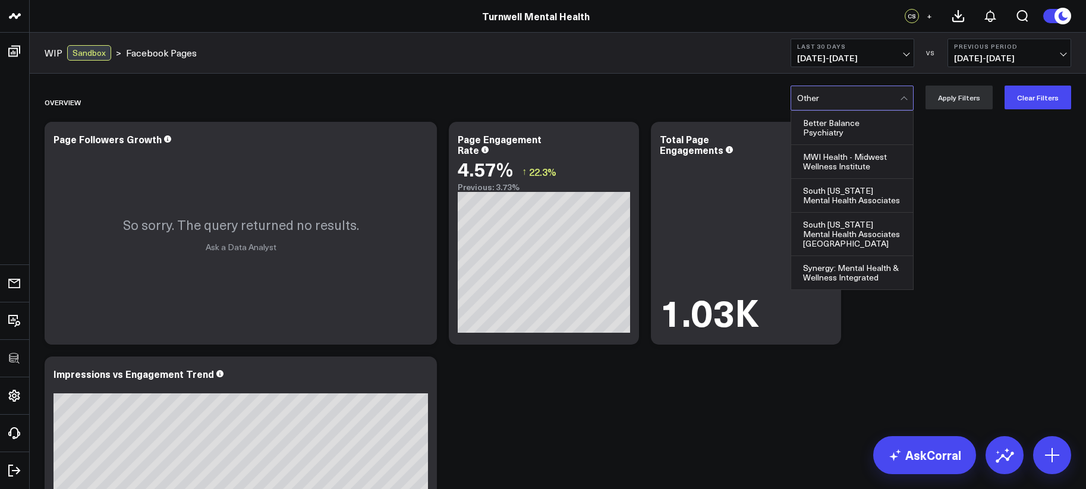
click at [873, 137] on div "Better Balance Psychiatry" at bounding box center [852, 128] width 122 height 34
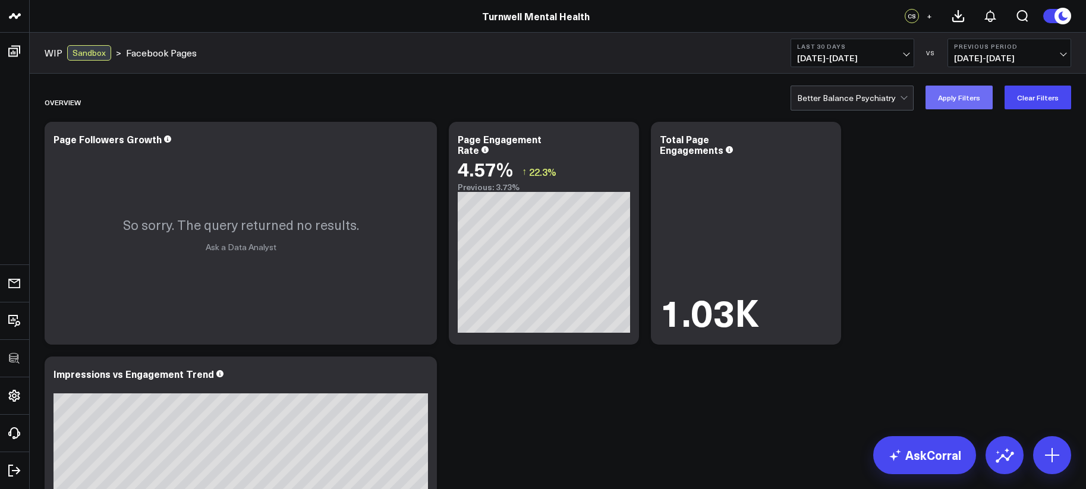
click at [944, 102] on button "Apply Filters" at bounding box center [958, 98] width 67 height 24
click at [420, 134] on icon at bounding box center [421, 141] width 14 height 14
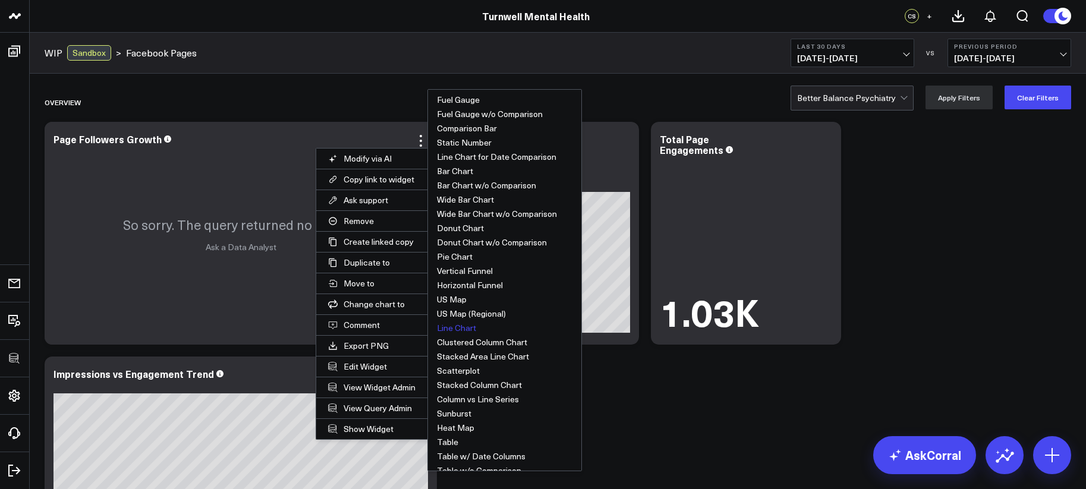
click at [578, 72] on div "WIP Sandbox > Facebook Pages Last 30 Days 09/12/25 - 10/11/25 VS Previous Perio…" at bounding box center [558, 53] width 1056 height 41
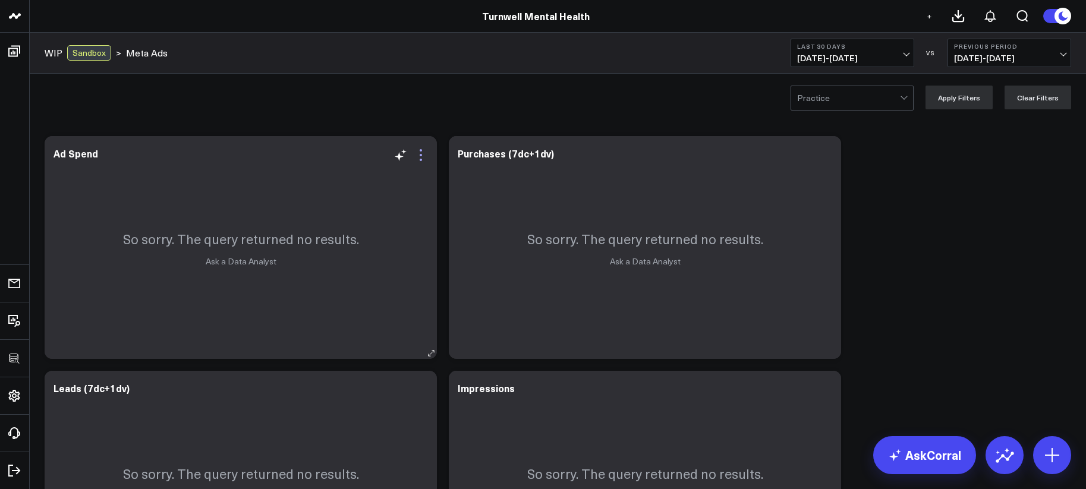
click at [418, 155] on icon at bounding box center [421, 155] width 14 height 14
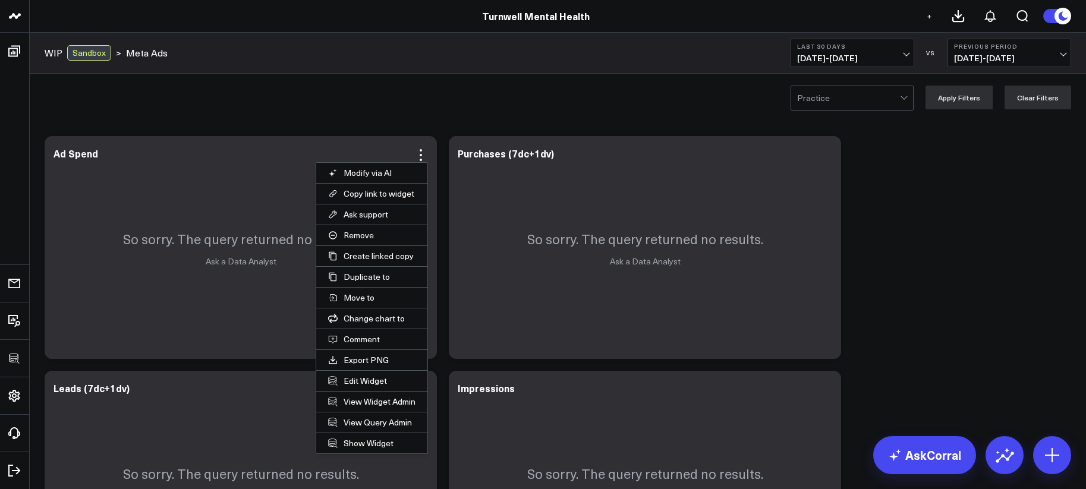
click at [376, 379] on button "Edit Widget" at bounding box center [371, 381] width 111 height 20
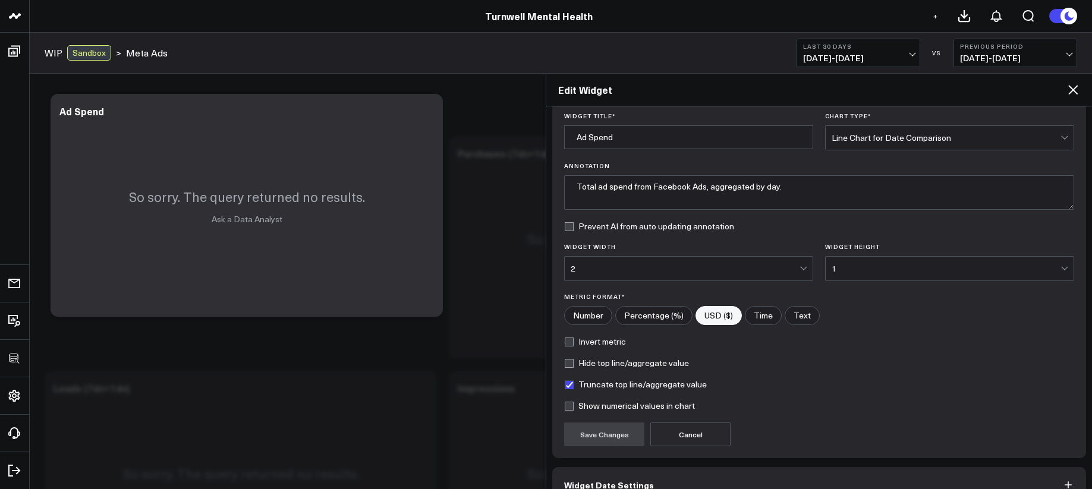
scroll to position [106, 0]
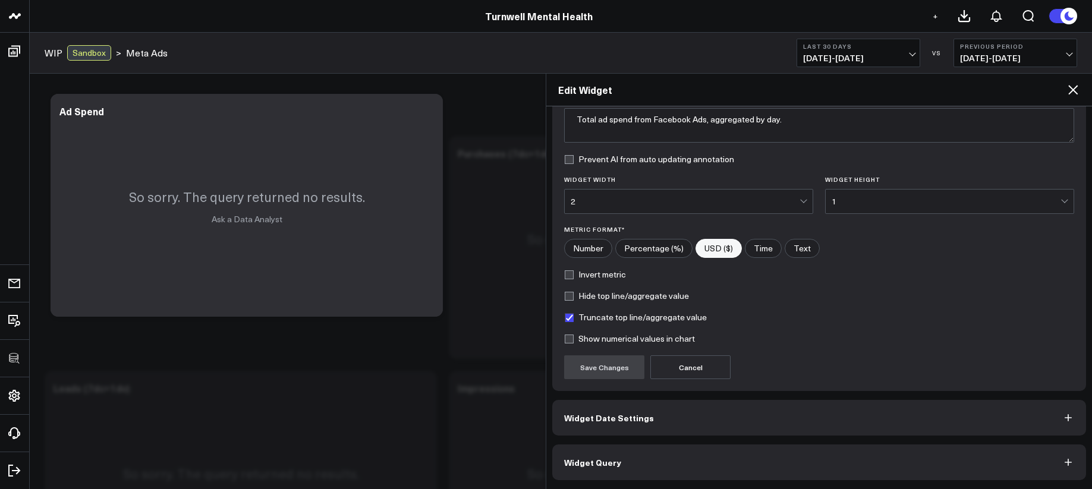
click at [705, 457] on button "Widget Query" at bounding box center [819, 463] width 534 height 36
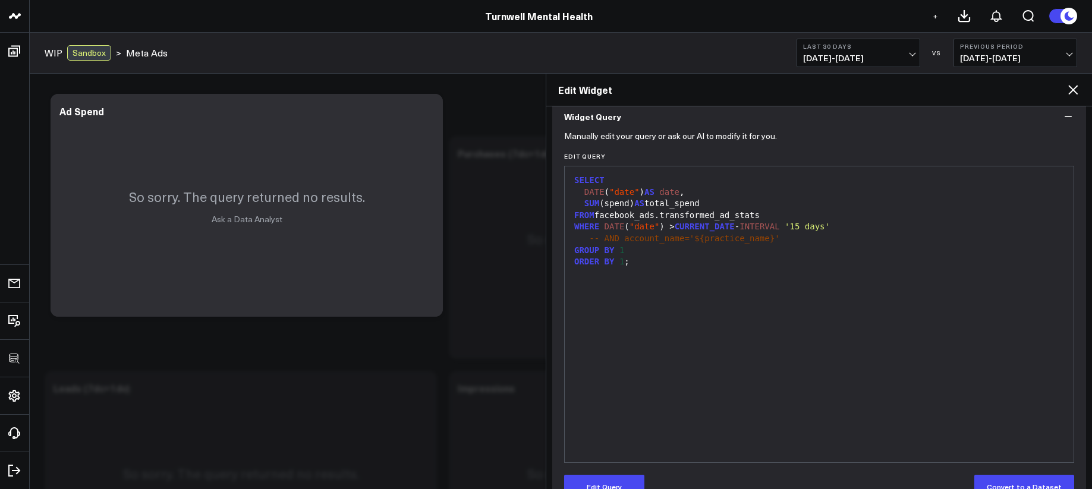
scroll to position [0, 0]
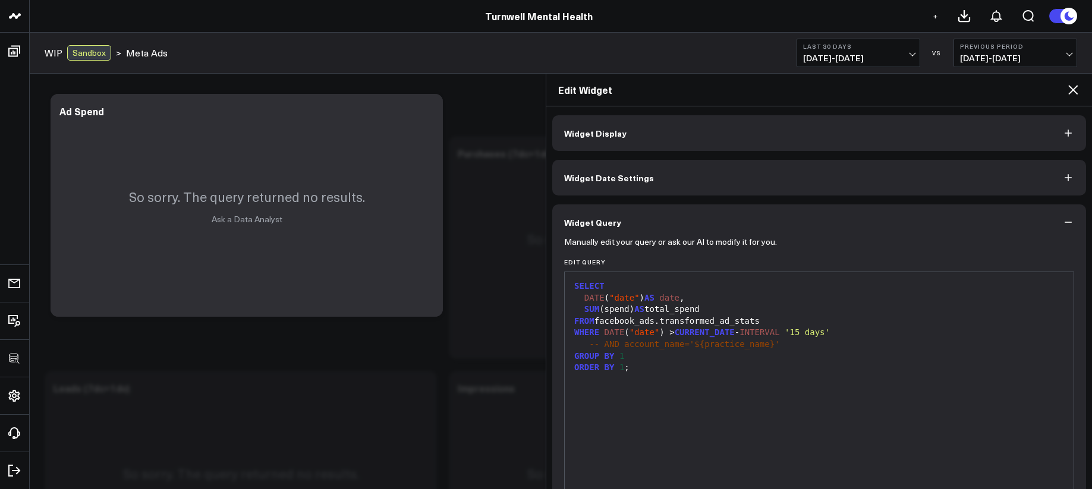
click at [742, 343] on span "-- AND account_name='${practice_name}'" at bounding box center [684, 344] width 190 height 10
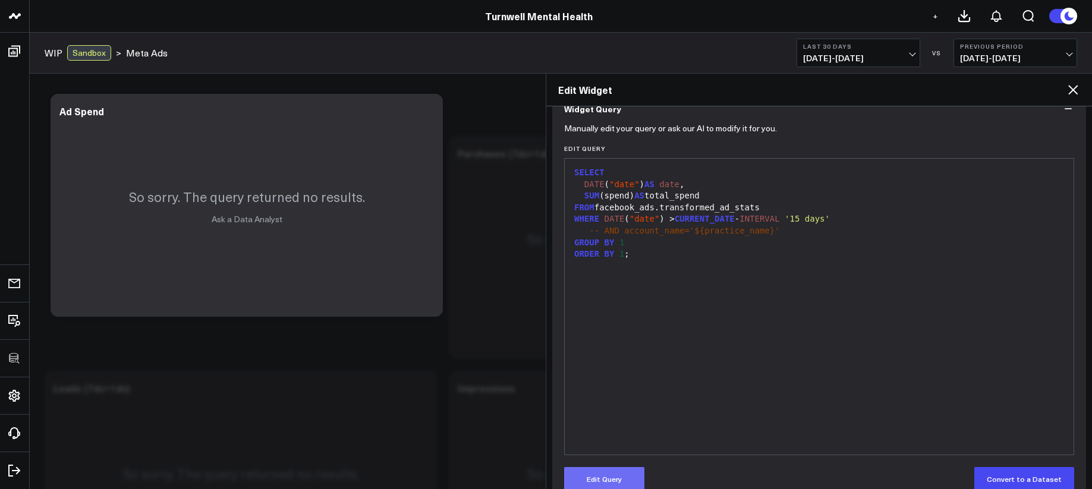
scroll to position [136, 0]
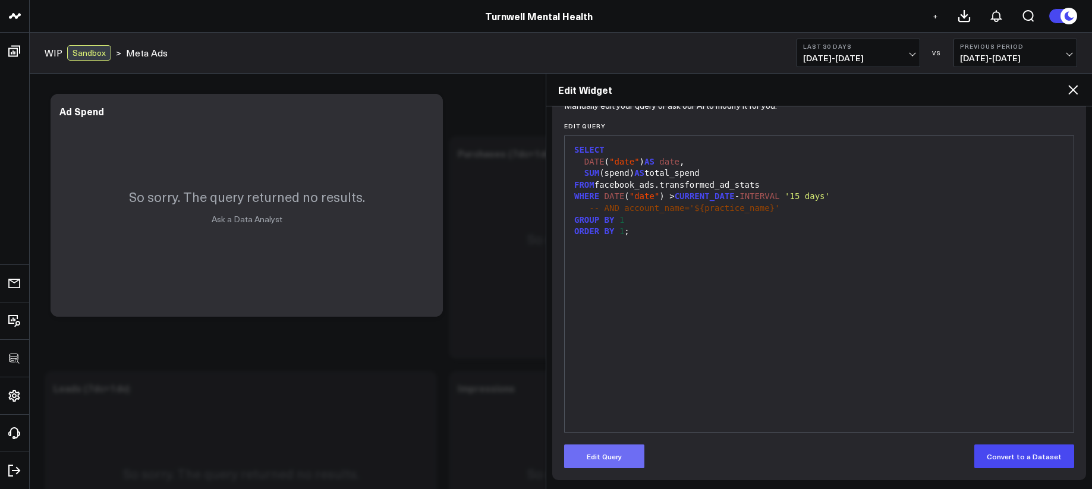
click at [598, 460] on button "Edit Query" at bounding box center [604, 457] width 80 height 24
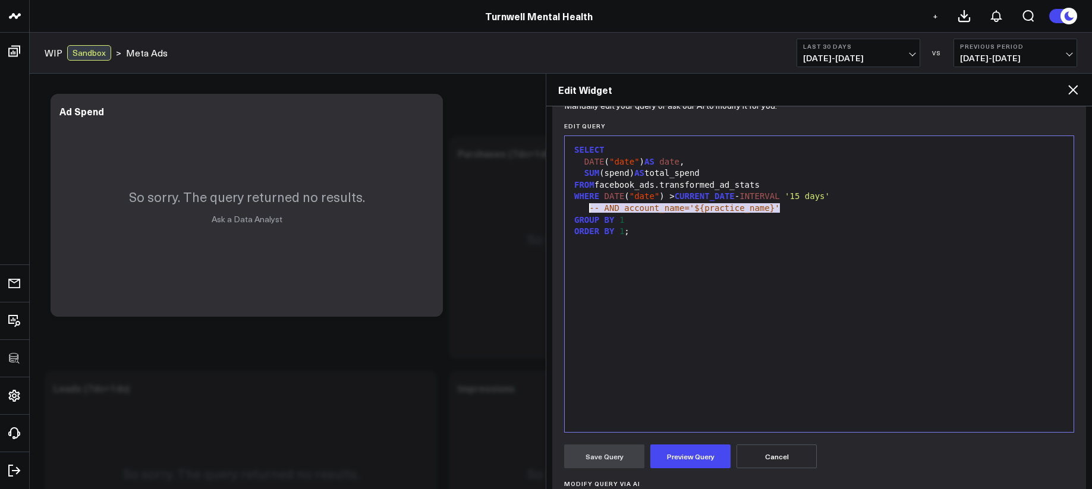
drag, startPoint x: 763, startPoint y: 210, endPoint x: 589, endPoint y: 213, distance: 174.2
click at [589, 213] on div "-- AND account_name='${practice_name}'" at bounding box center [818, 209] width 497 height 12
copy div "-- AND account_name='${practice_name}'"
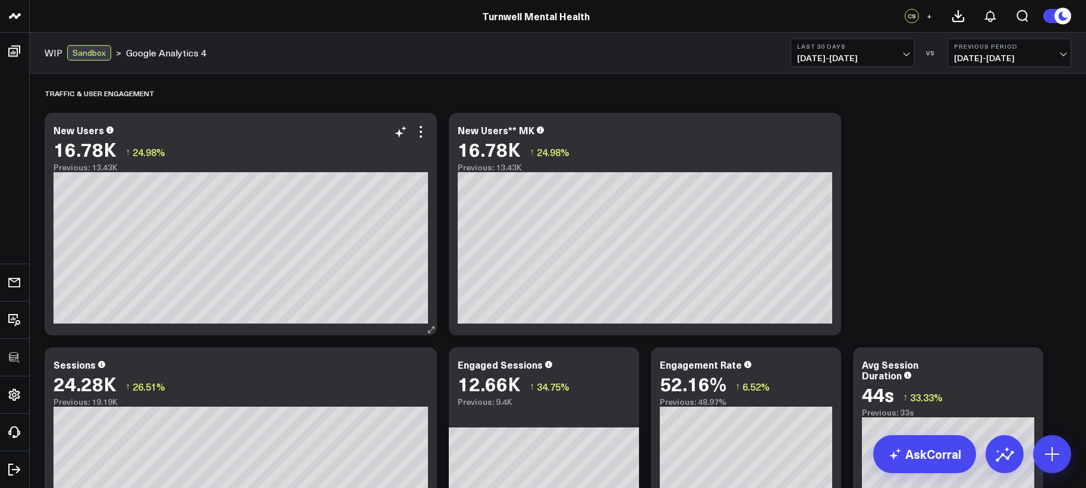
click at [427, 139] on div "16.78K ↑ 24.98%" at bounding box center [240, 148] width 374 height 21
click at [423, 136] on icon at bounding box center [421, 132] width 14 height 14
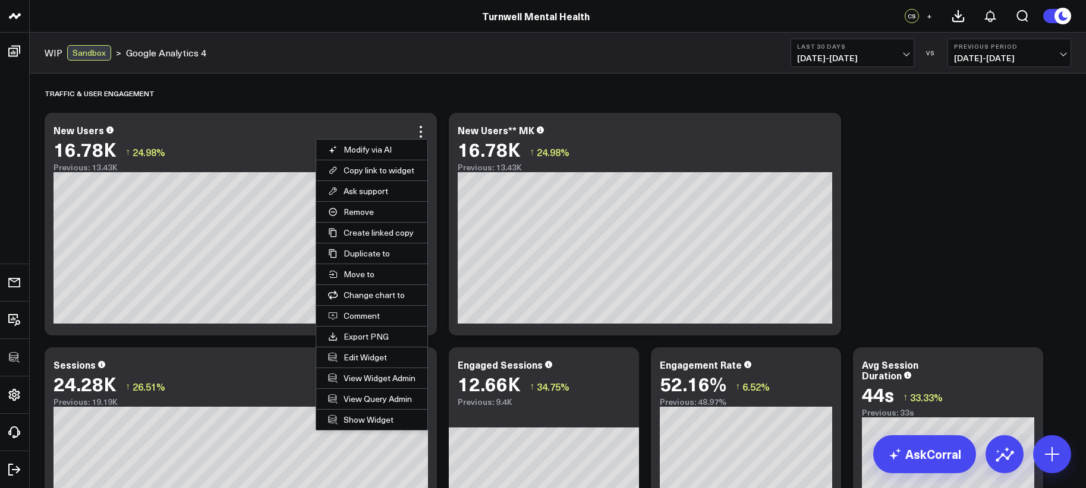
click at [366, 359] on button "Edit Widget" at bounding box center [371, 358] width 111 height 20
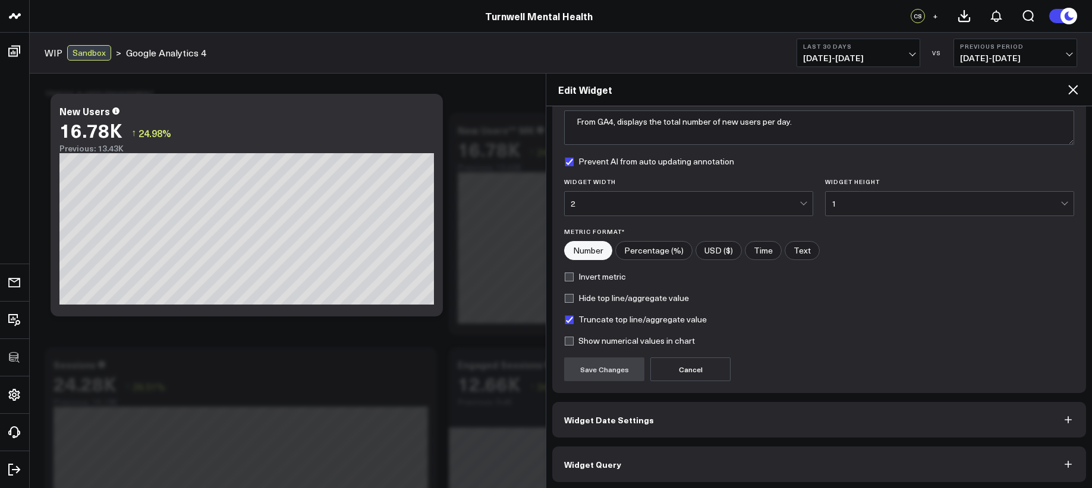
scroll to position [106, 0]
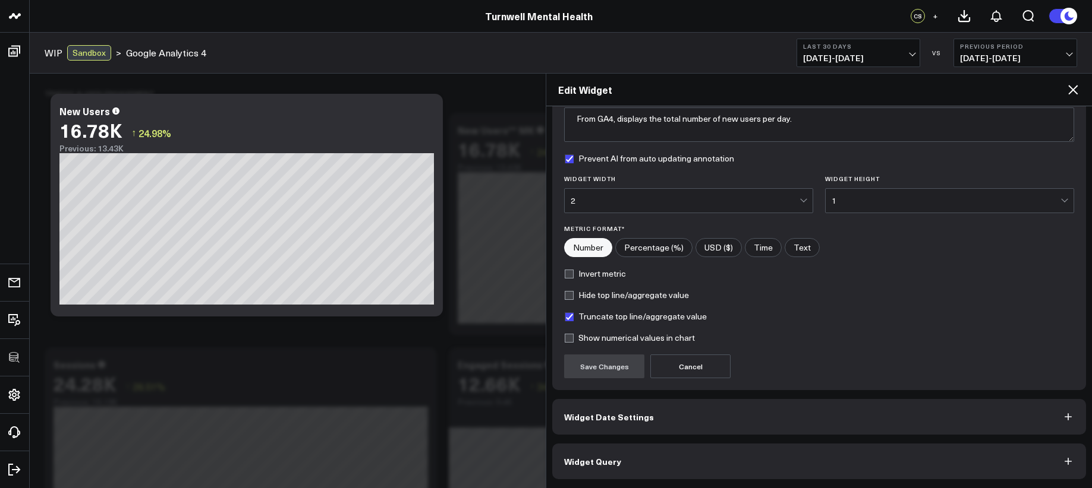
click at [756, 460] on button "Widget Query" at bounding box center [819, 462] width 534 height 36
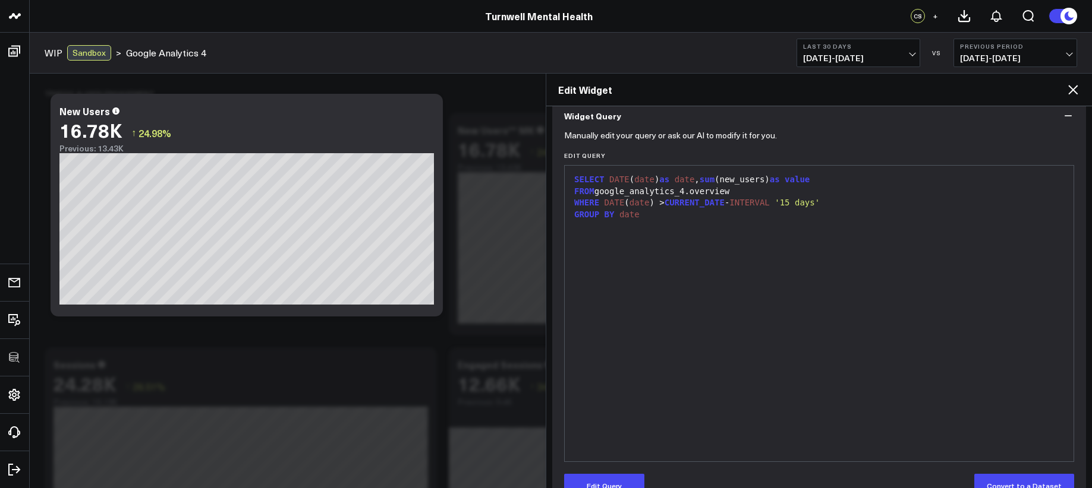
scroll to position [0, 0]
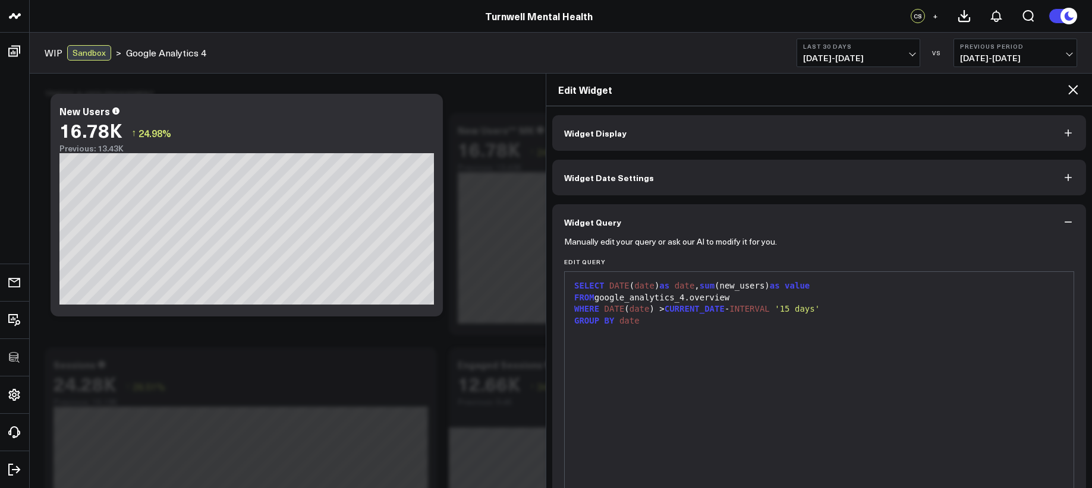
click at [1074, 88] on icon at bounding box center [1073, 90] width 10 height 10
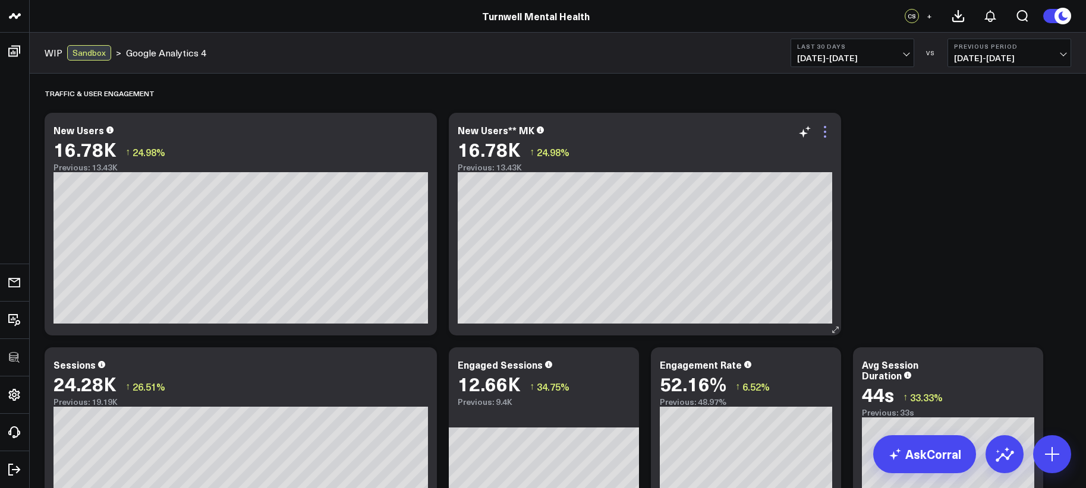
click at [825, 130] on icon at bounding box center [825, 132] width 14 height 14
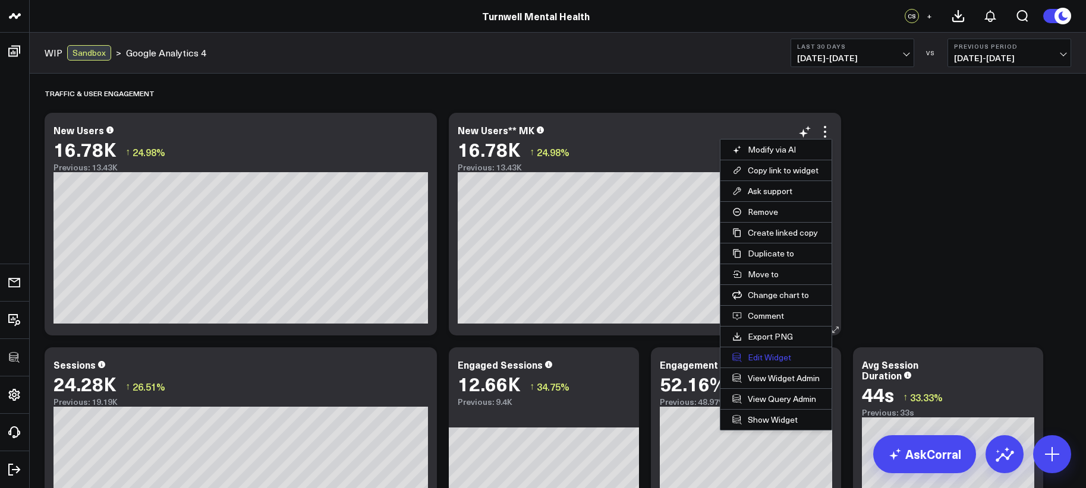
click at [777, 352] on button "Edit Widget" at bounding box center [775, 358] width 111 height 20
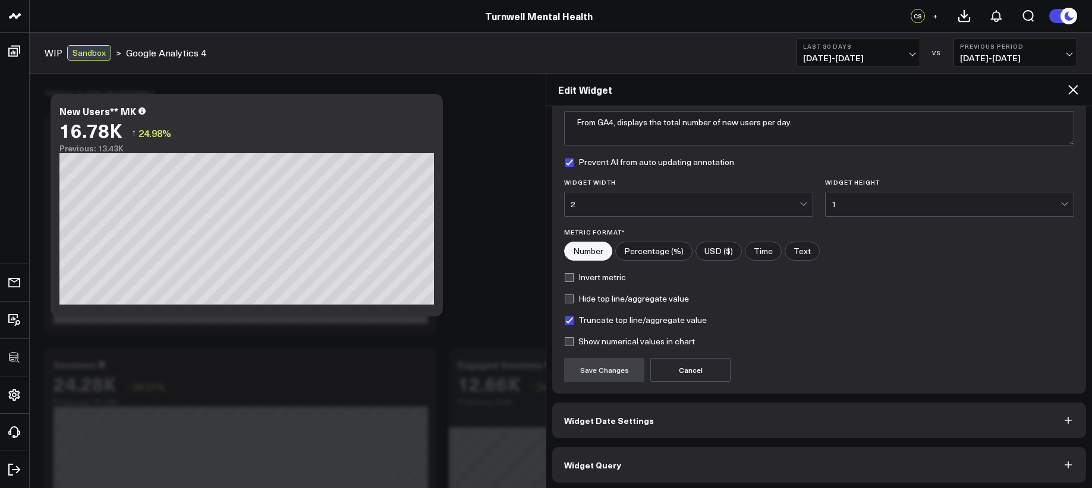
scroll to position [106, 0]
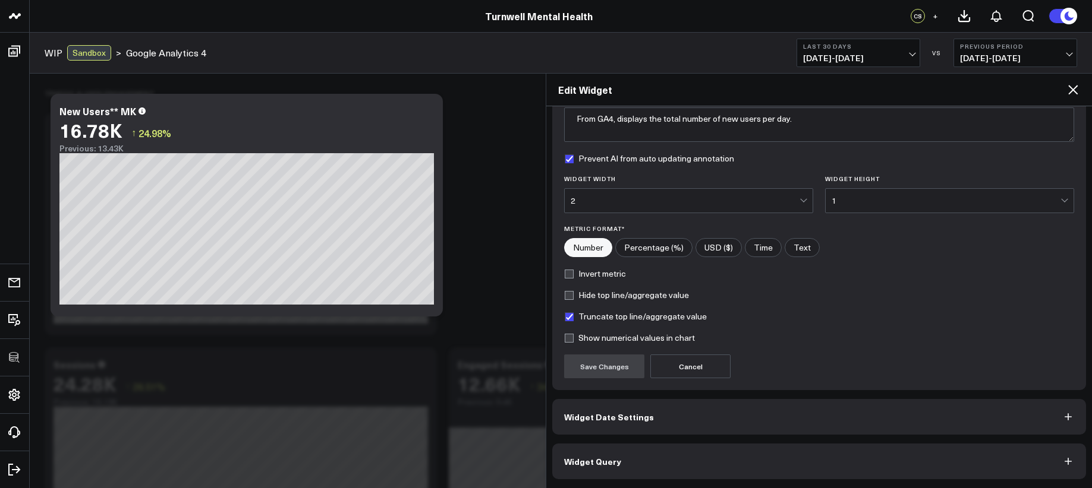
click at [736, 462] on button "Widget Query" at bounding box center [819, 462] width 534 height 36
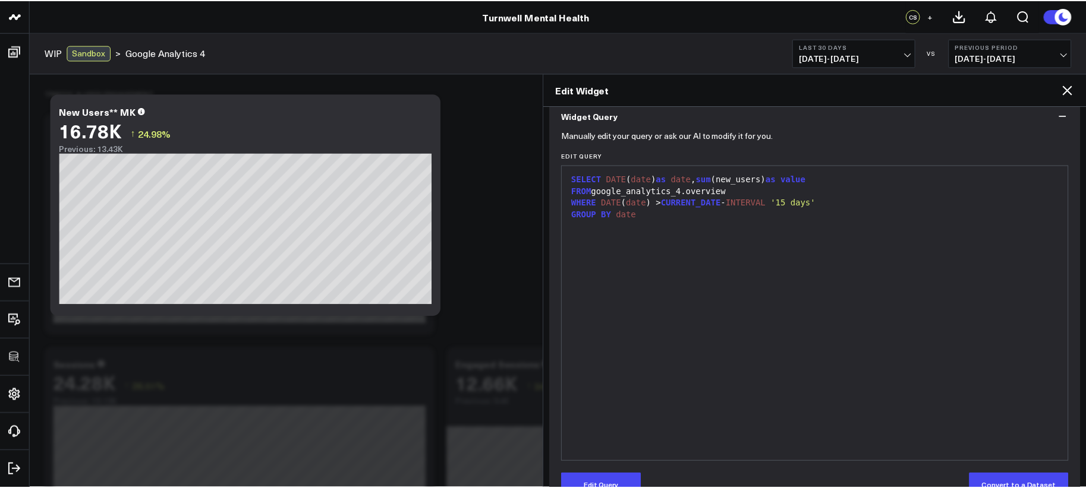
scroll to position [0, 0]
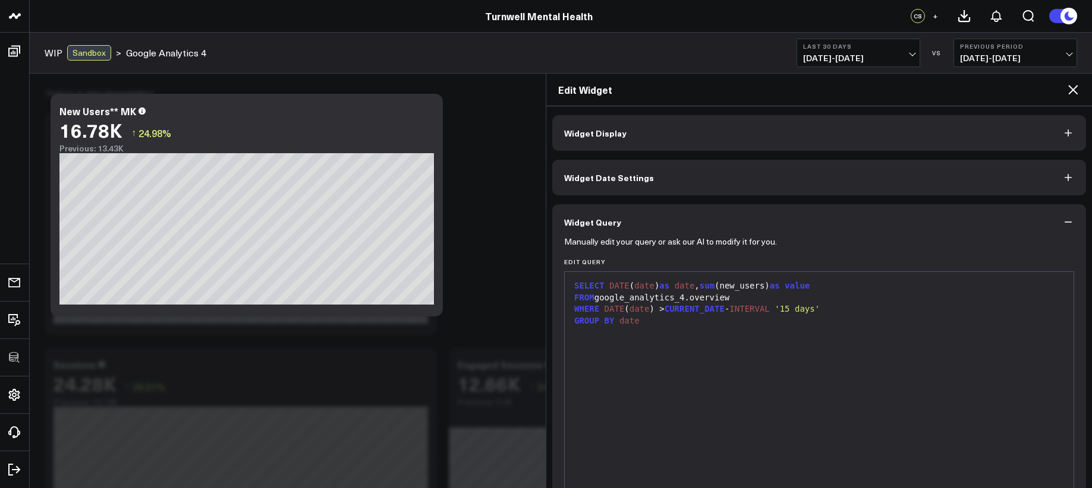
click at [1075, 90] on icon at bounding box center [1073, 90] width 14 height 14
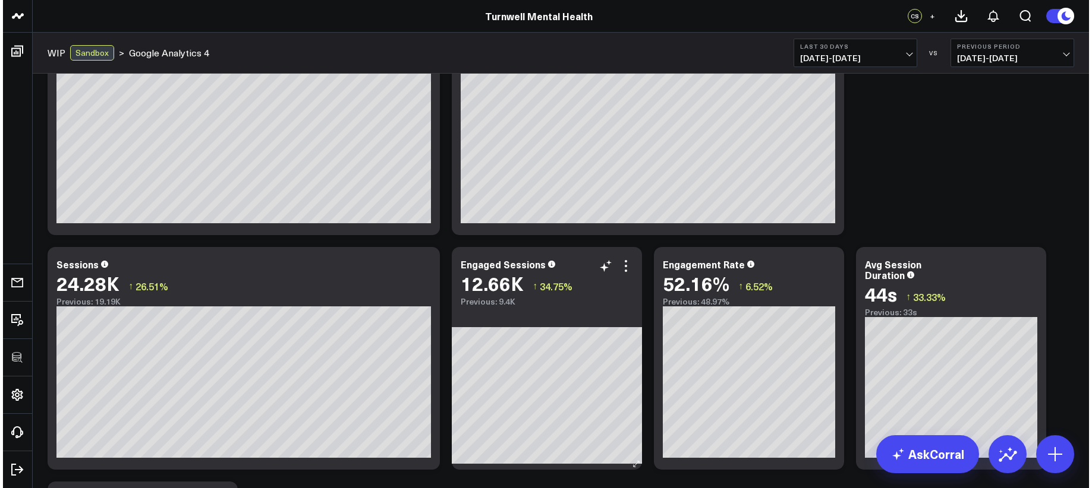
scroll to position [117, 0]
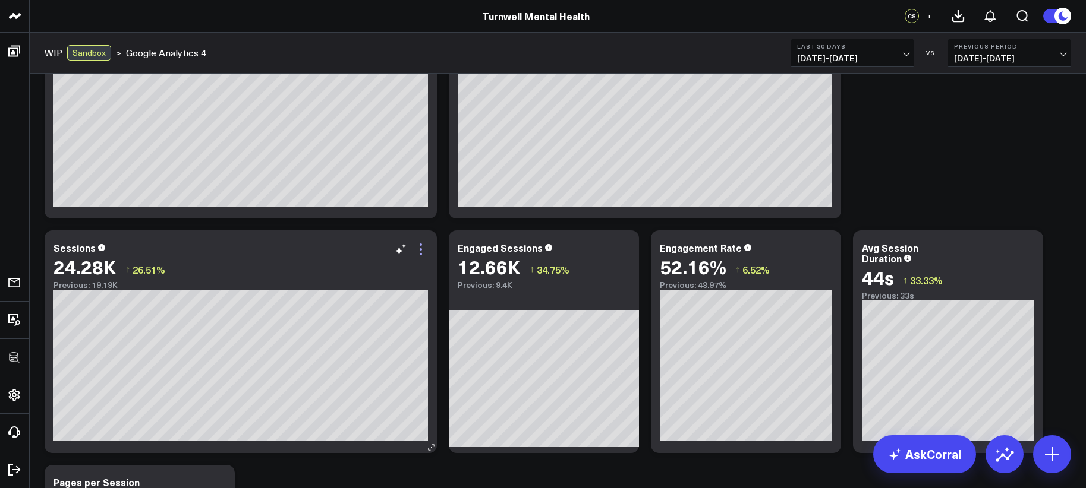
click at [421, 247] on icon at bounding box center [421, 249] width 14 height 14
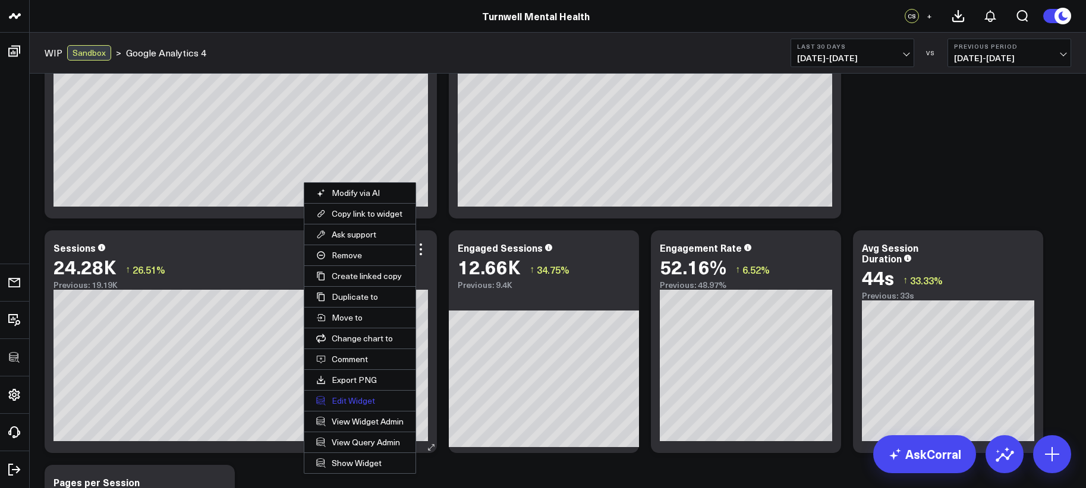
click at [355, 400] on button "Edit Widget" at bounding box center [359, 401] width 111 height 20
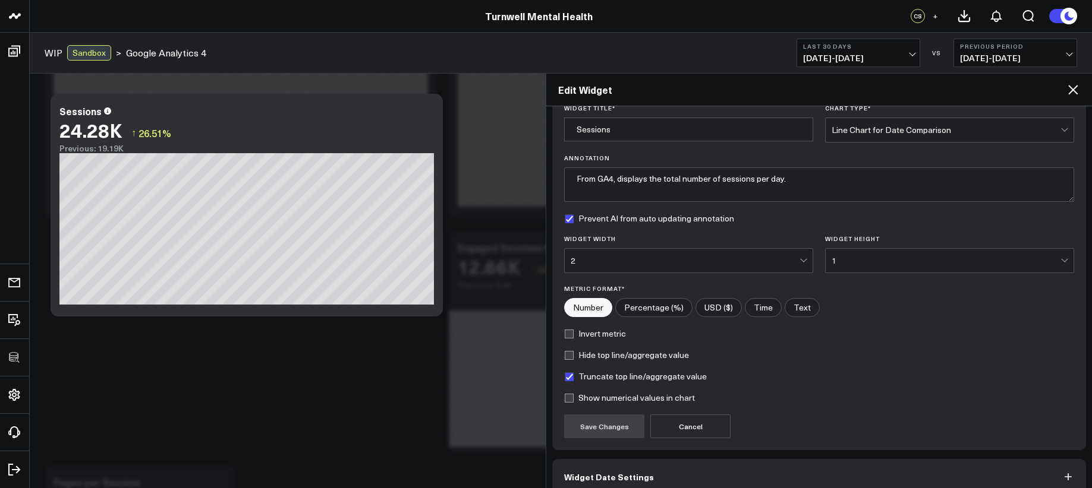
scroll to position [106, 0]
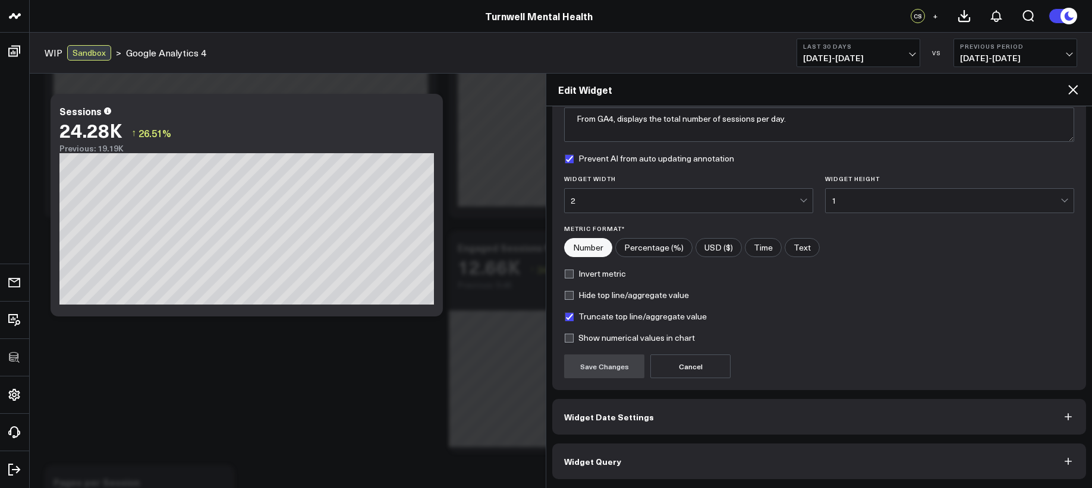
click at [689, 455] on button "Widget Query" at bounding box center [819, 462] width 534 height 36
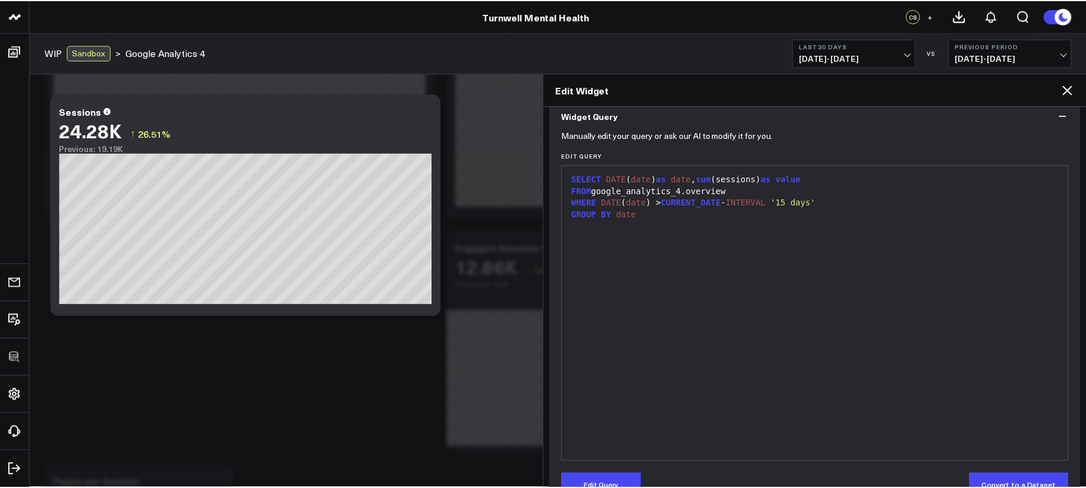
scroll to position [0, 0]
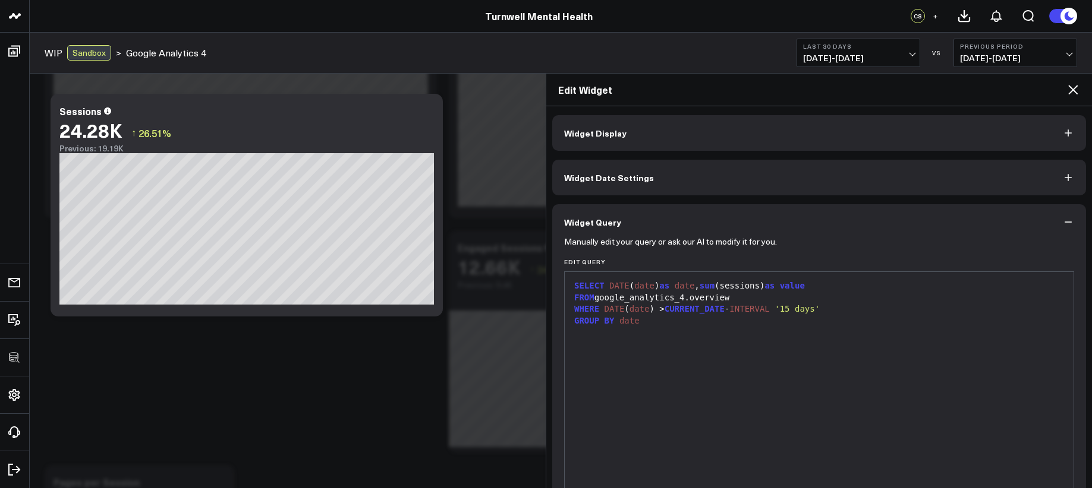
click at [1068, 103] on div "Edit Widget" at bounding box center [819, 90] width 546 height 33
click at [1070, 100] on div "Edit Widget" at bounding box center [819, 90] width 546 height 33
click at [1068, 97] on div "Edit Widget" at bounding box center [819, 90] width 546 height 33
click at [1074, 95] on icon at bounding box center [1073, 90] width 14 height 14
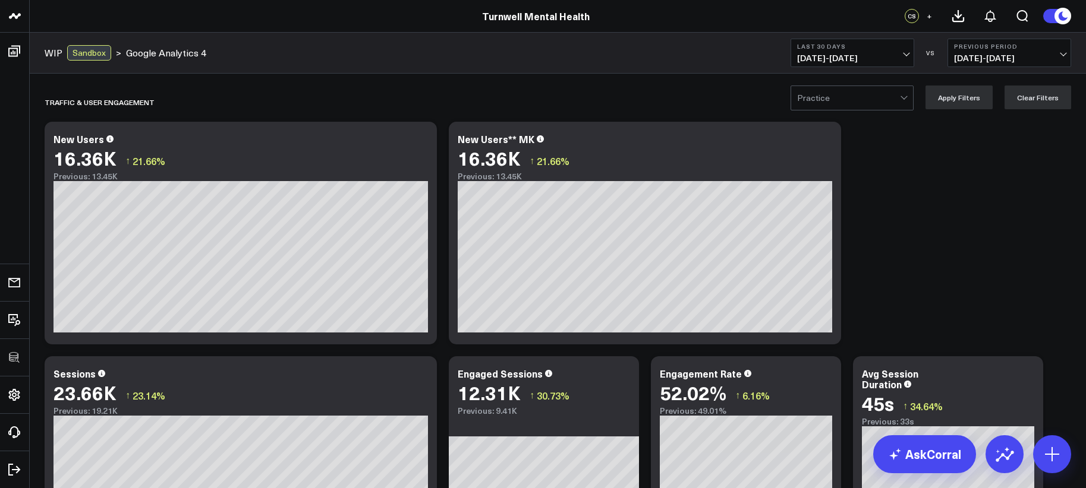
click at [882, 106] on div at bounding box center [848, 98] width 103 height 24
